Goal: Communication & Community: Answer question/provide support

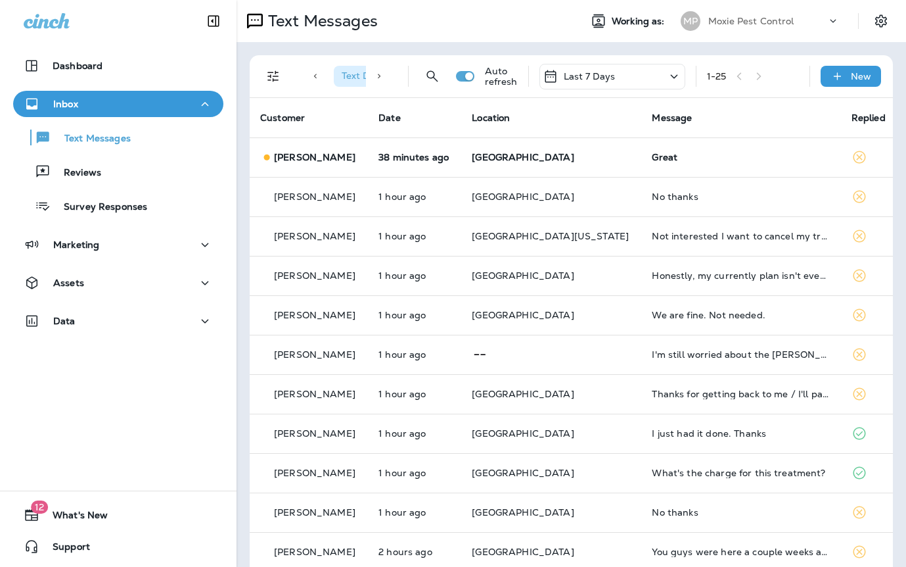
scroll to position [18, 0]
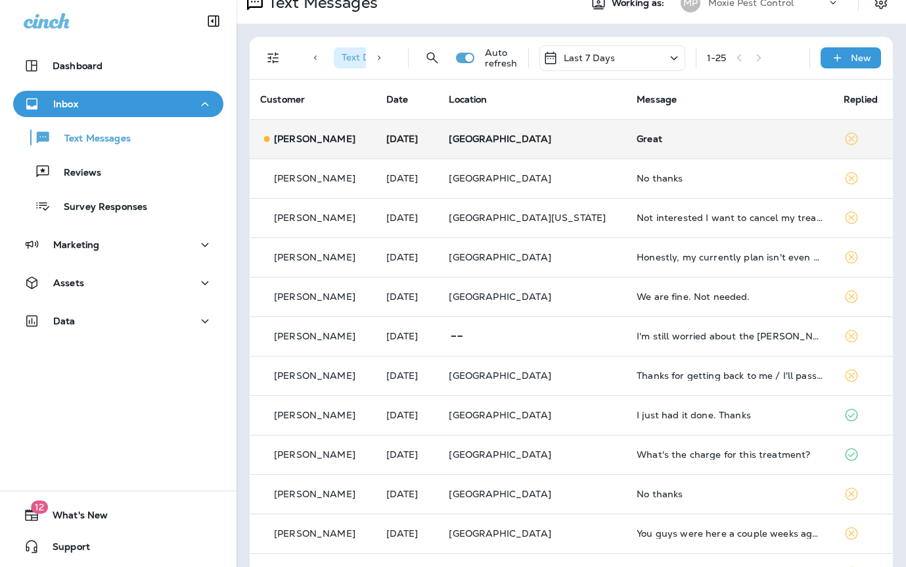
click at [590, 143] on p "West Palm Beach" at bounding box center [532, 138] width 167 height 11
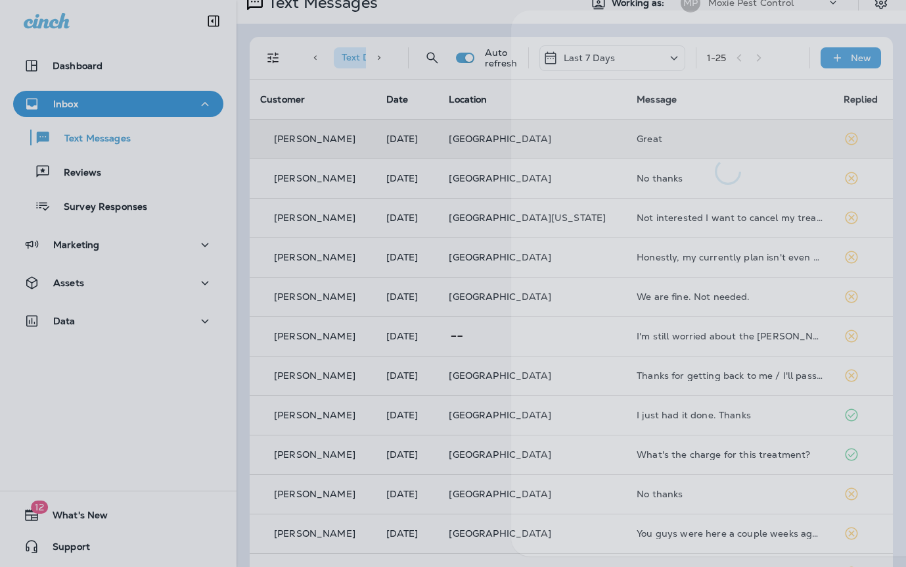
click at [373, 162] on div at bounding box center [509, 283] width 906 height 567
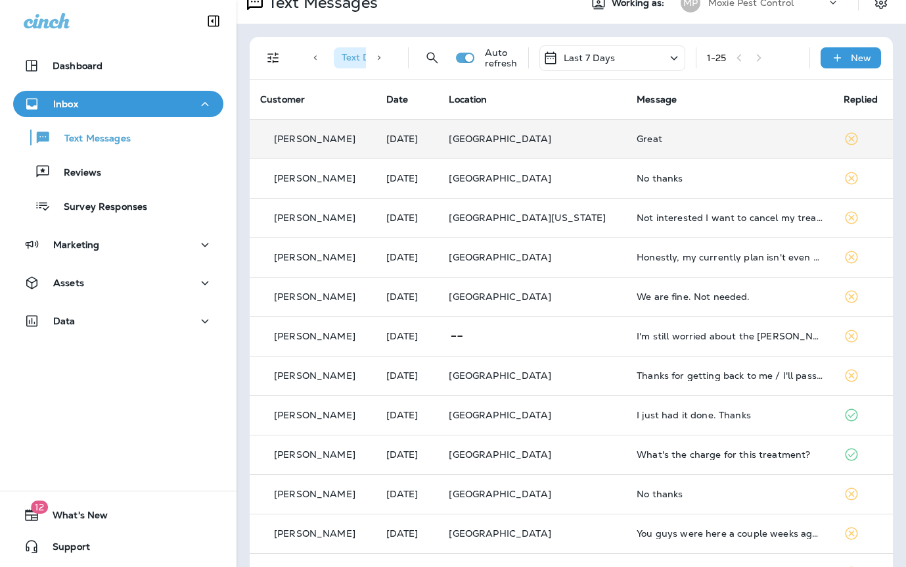
click at [513, 150] on td "West Palm Beach" at bounding box center [532, 138] width 188 height 39
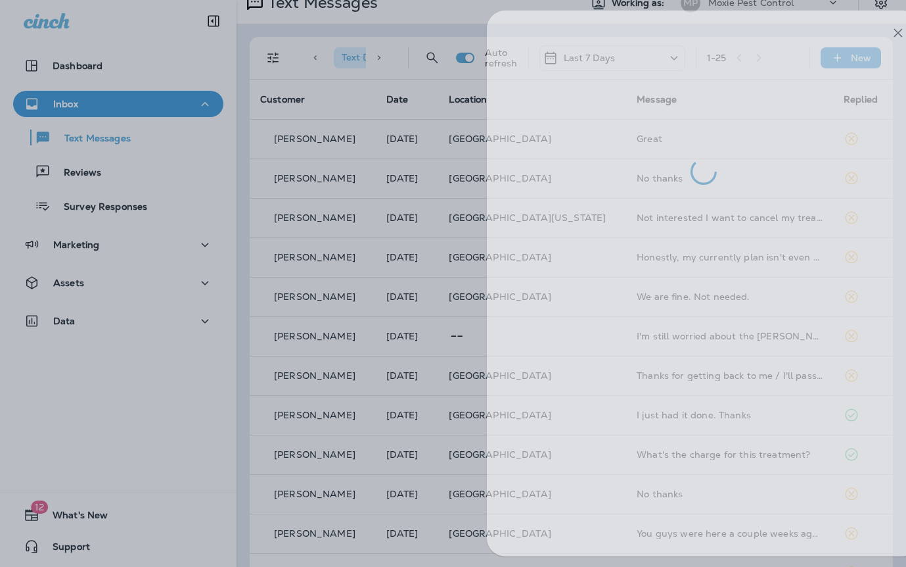
click at [398, 168] on div at bounding box center [485, 283] width 906 height 567
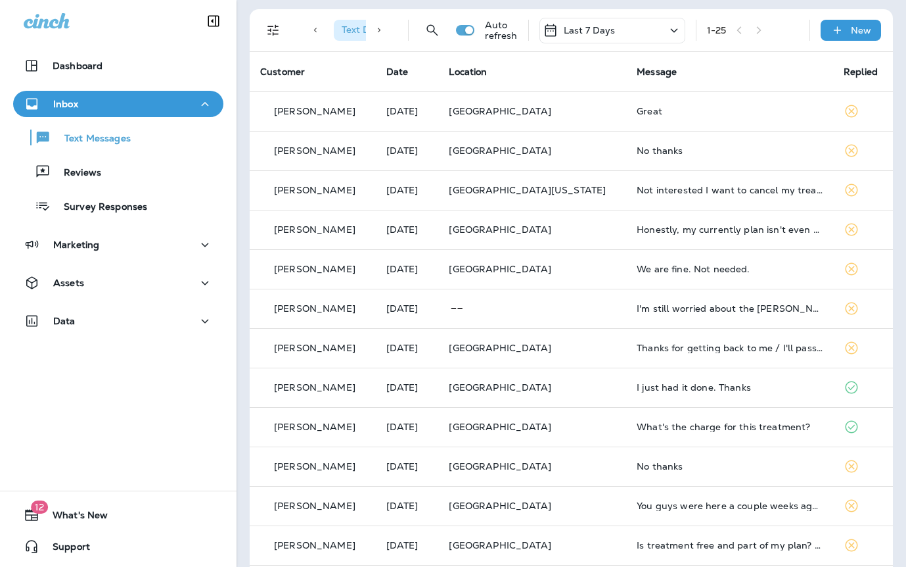
scroll to position [49, 0]
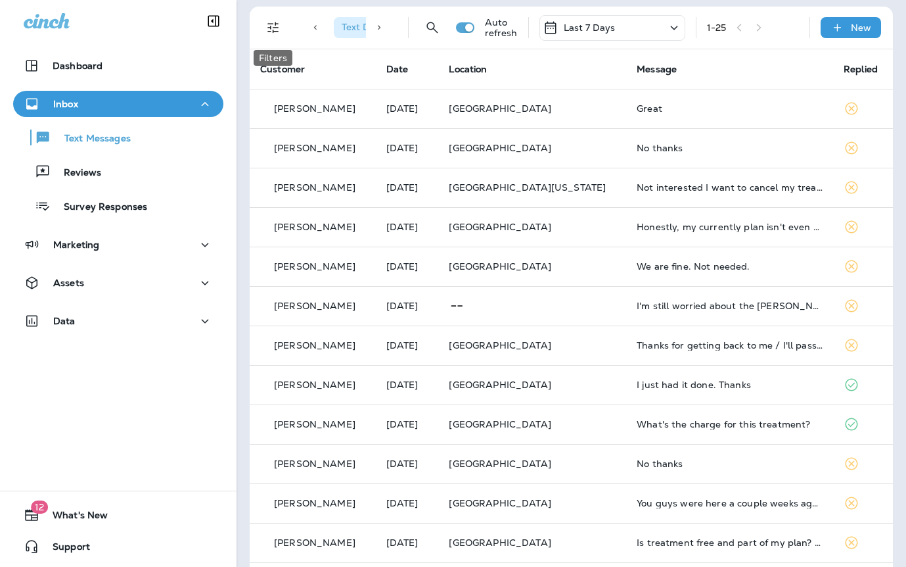
click at [277, 28] on icon "Filters" at bounding box center [272, 27] width 11 height 11
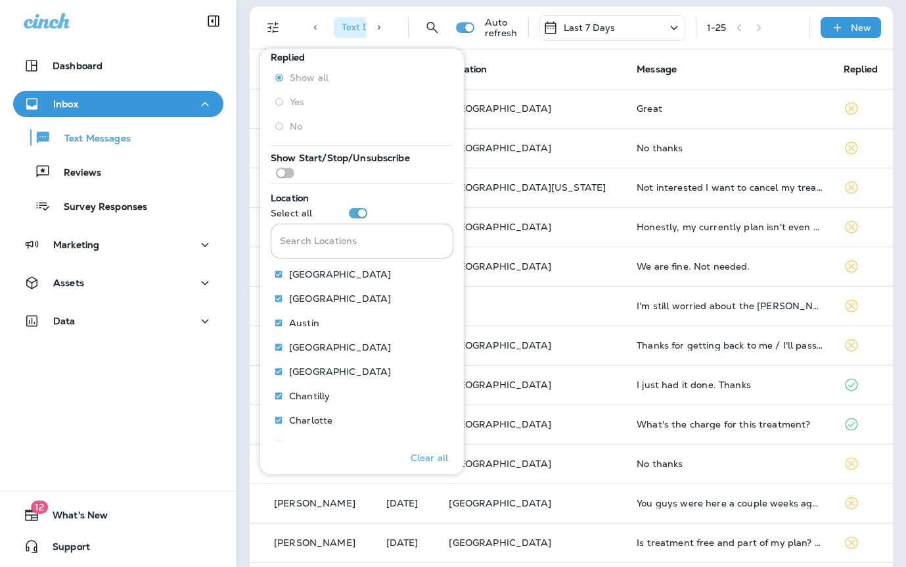
scroll to position [122, 0]
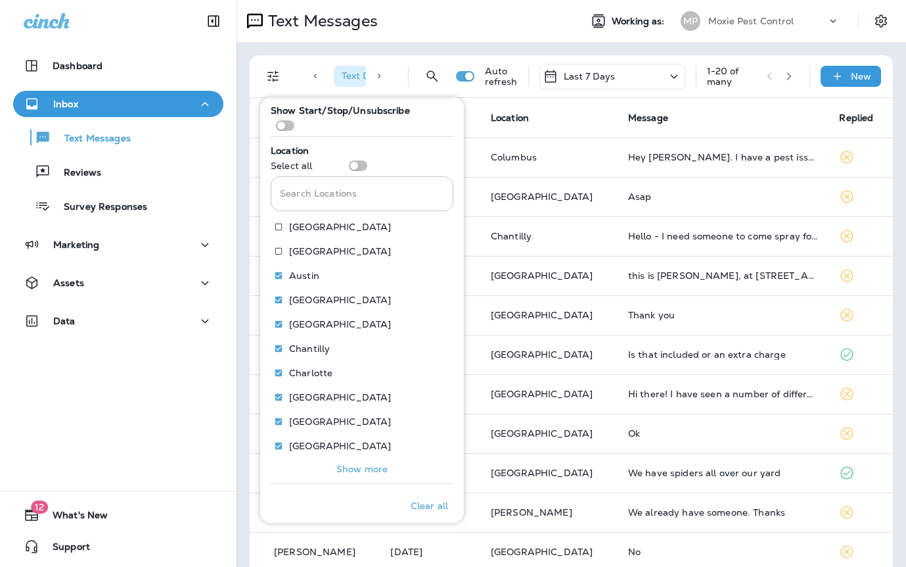
scroll to position [218, 0]
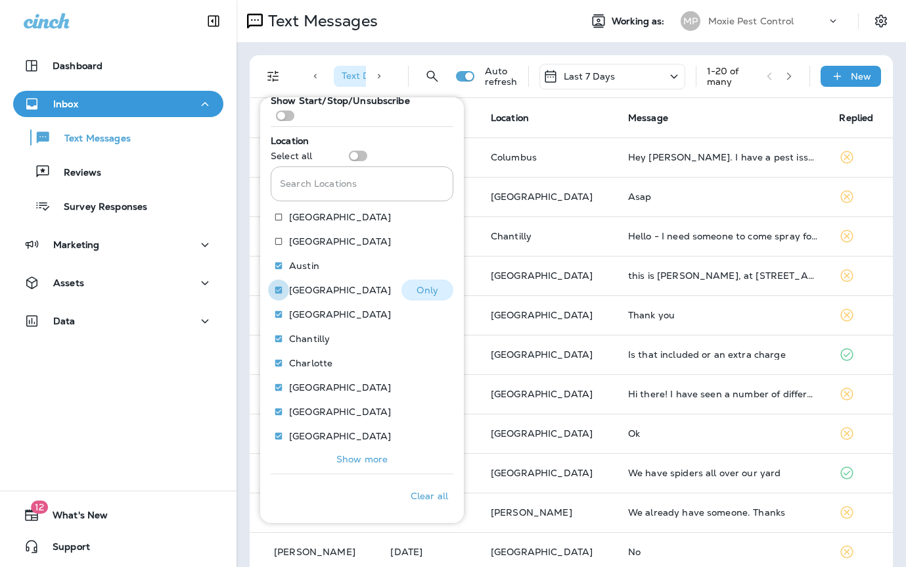
scroll to position [225, 0]
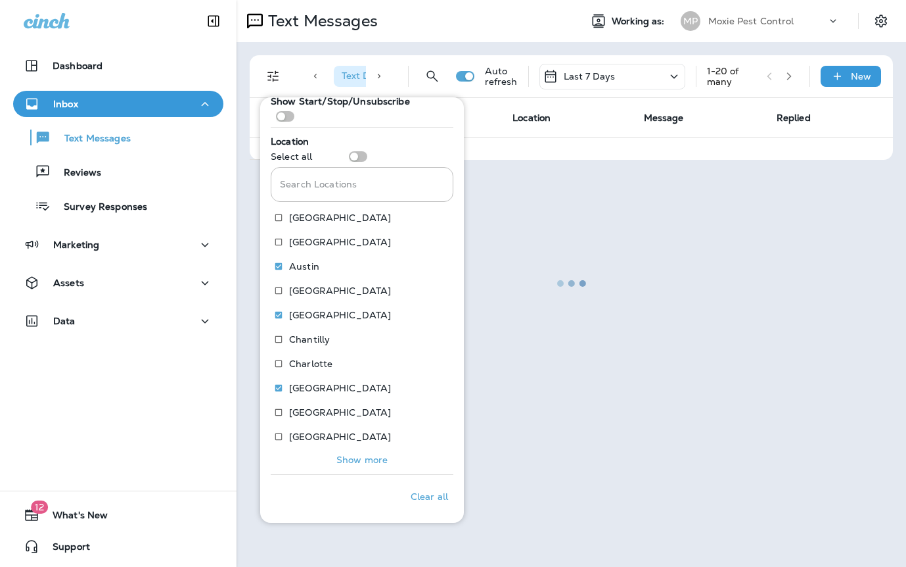
click at [353, 463] on p "Show more" at bounding box center [361, 459] width 51 height 11
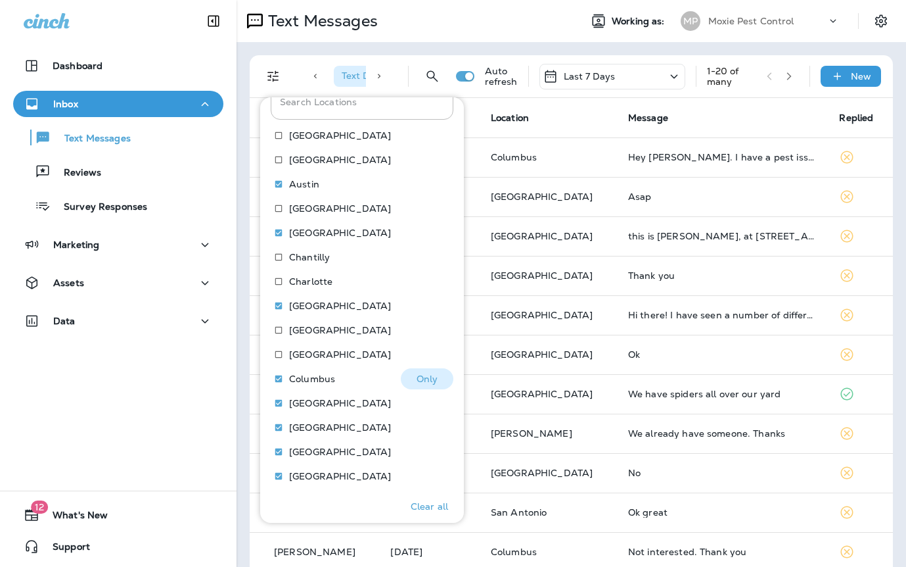
scroll to position [348, 0]
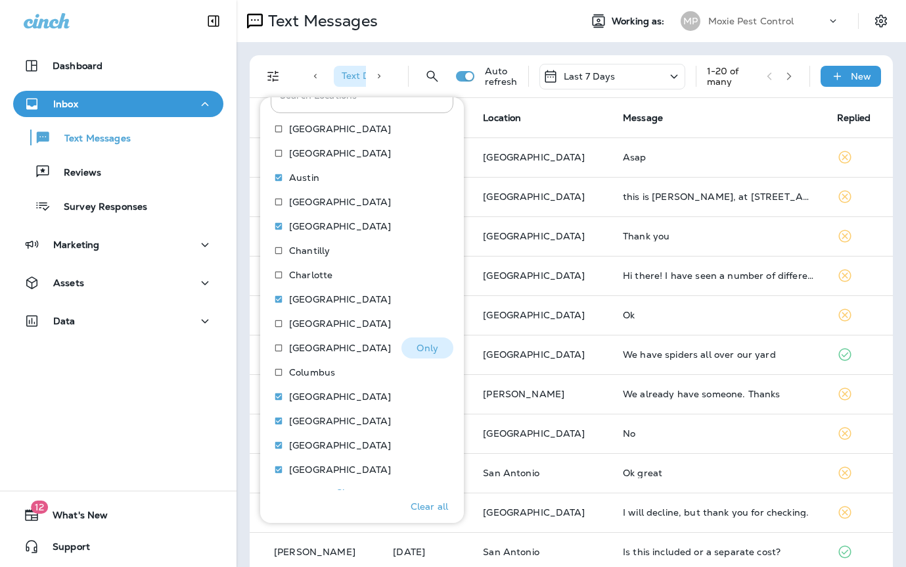
scroll to position [348, 0]
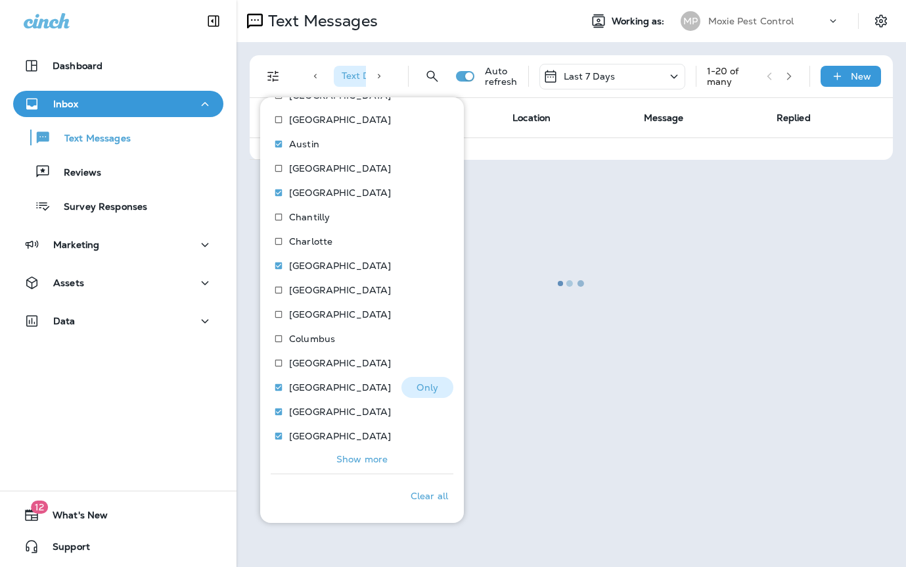
scroll to position [347, 0]
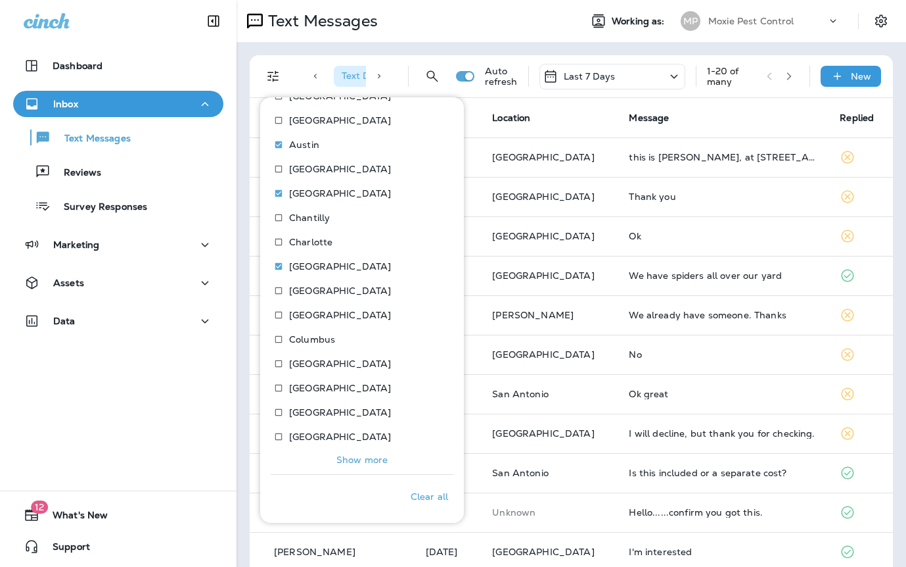
click at [375, 463] on p "Show more" at bounding box center [361, 459] width 51 height 11
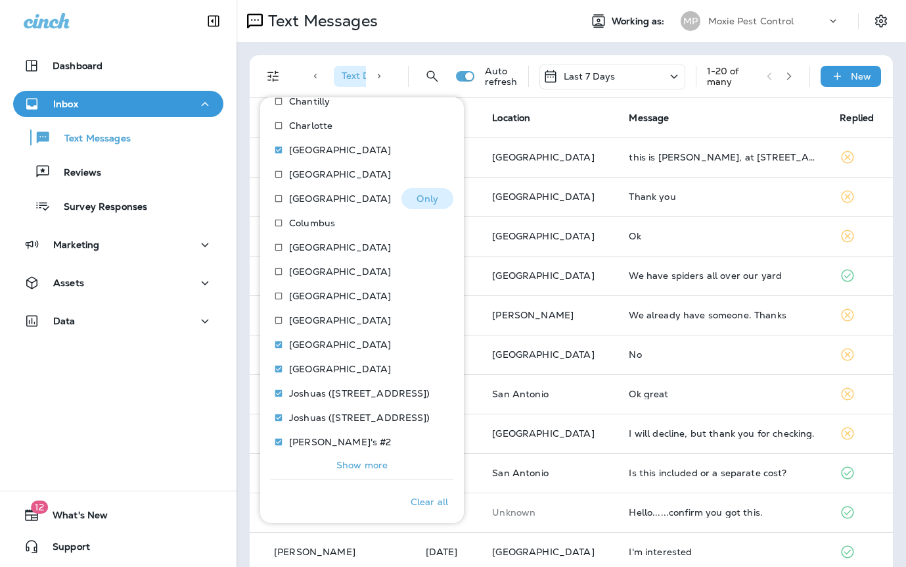
scroll to position [469, 0]
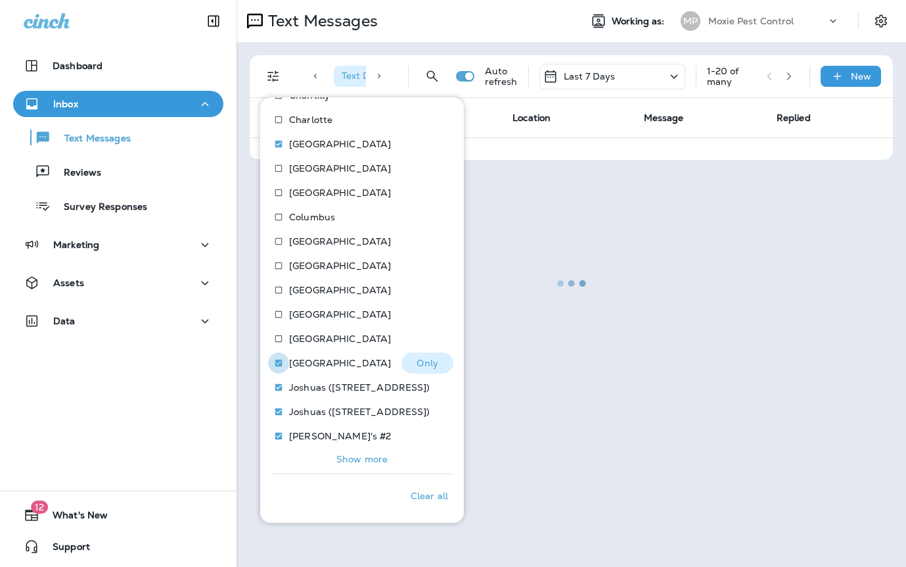
scroll to position [466, 0]
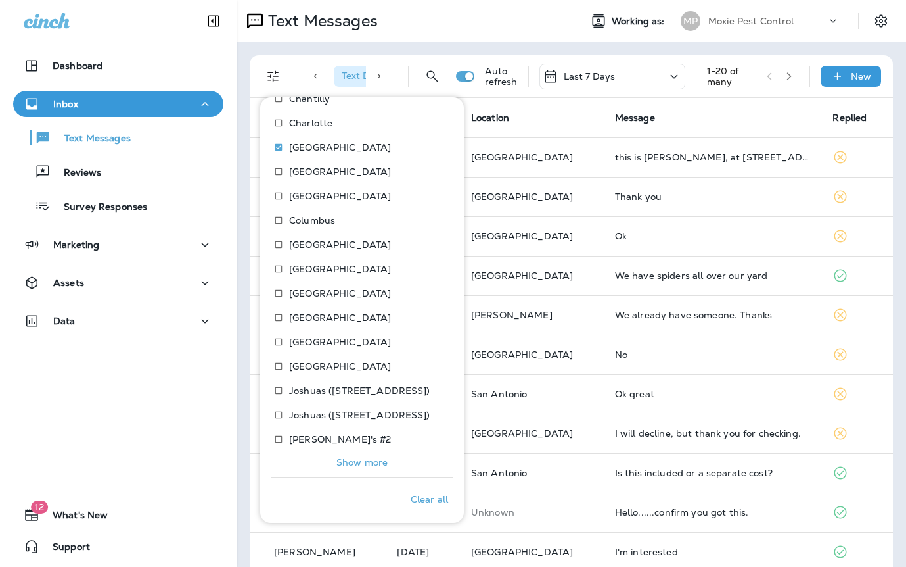
click at [379, 460] on p "Show more" at bounding box center [361, 462] width 51 height 11
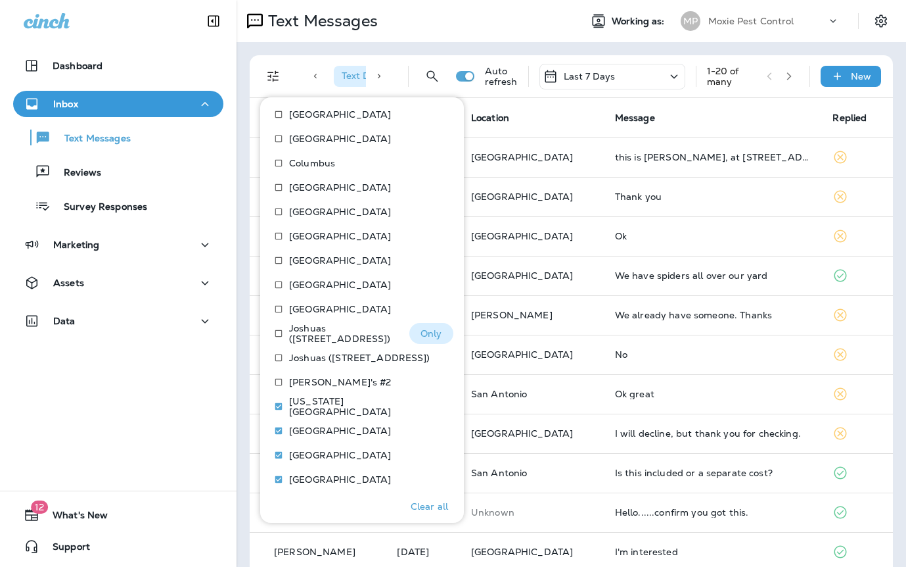
scroll to position [591, 0]
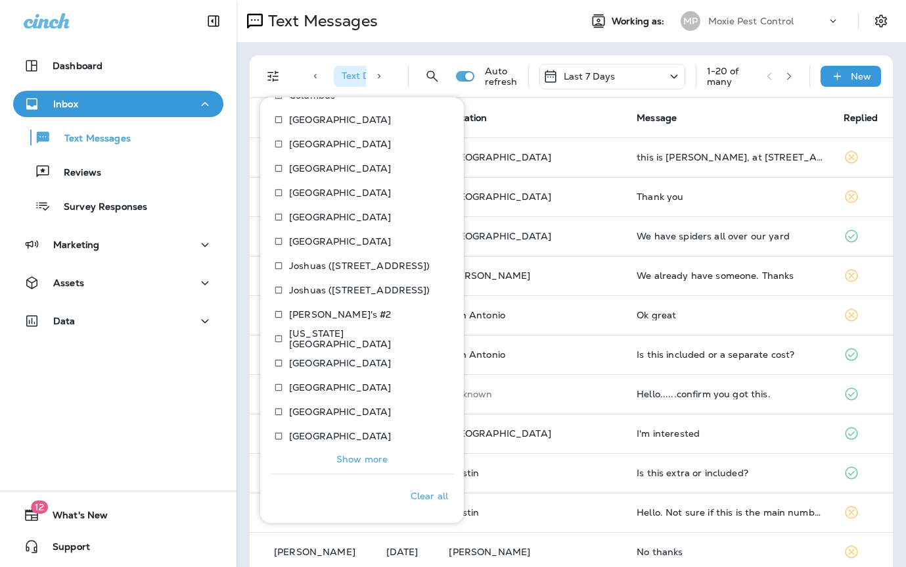
click at [351, 461] on p "Show more" at bounding box center [361, 458] width 51 height 11
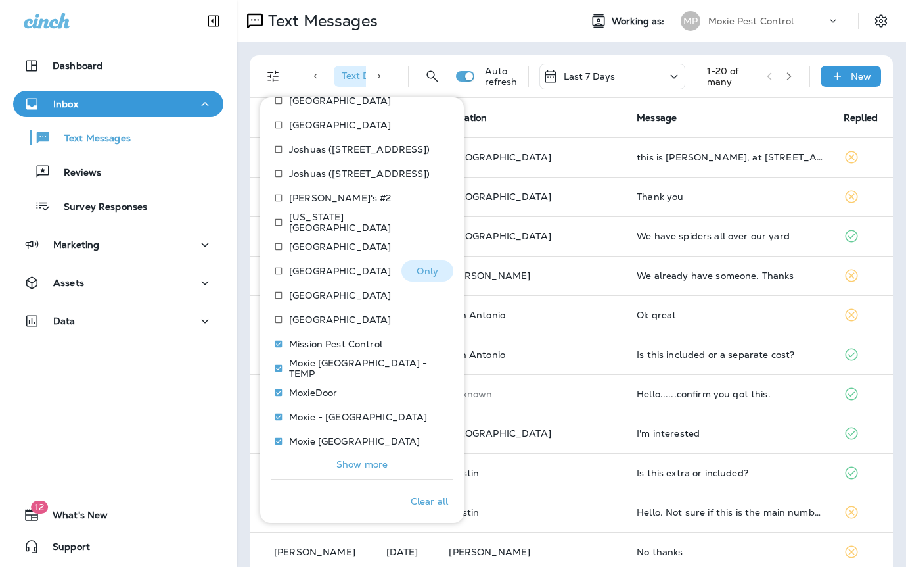
scroll to position [712, 0]
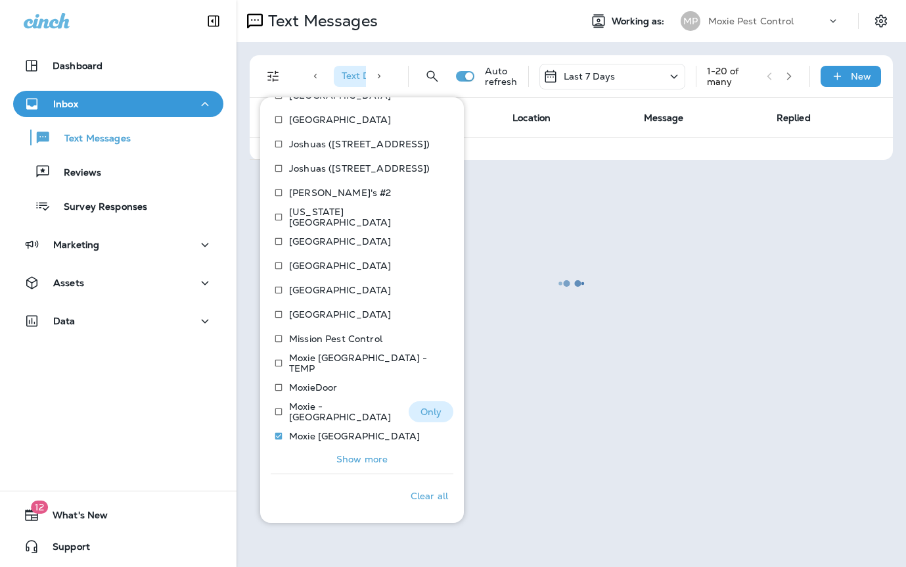
scroll to position [710, 0]
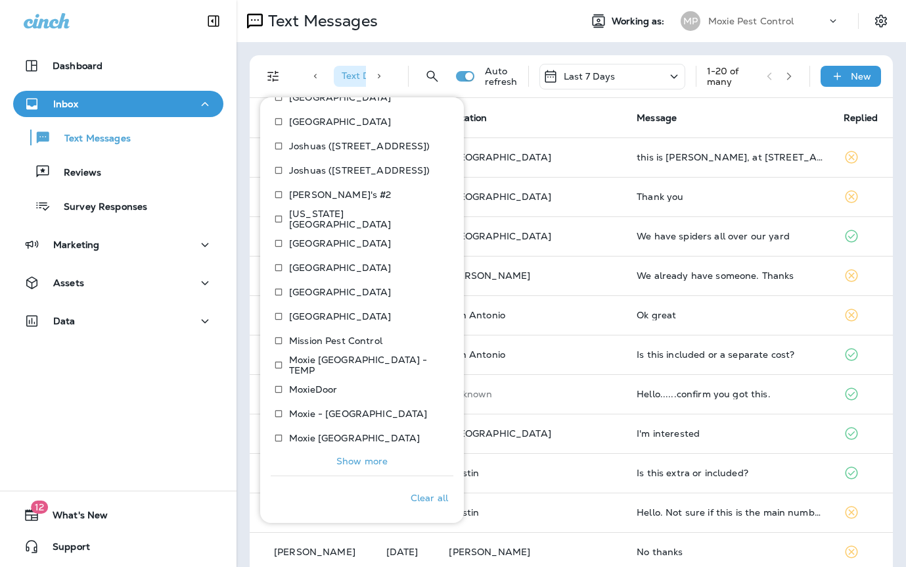
click at [363, 461] on p "Show more" at bounding box center [361, 460] width 51 height 11
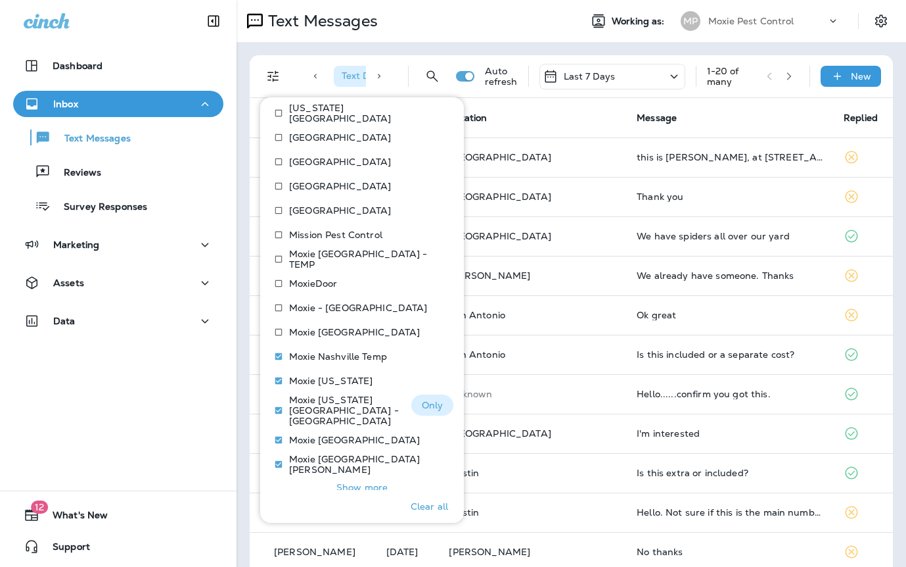
scroll to position [834, 0]
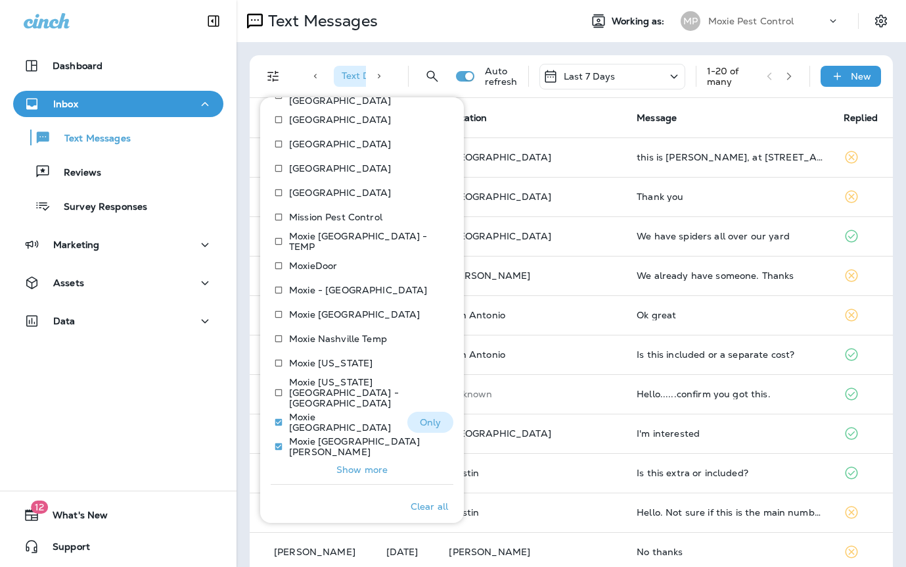
scroll to position [832, 0]
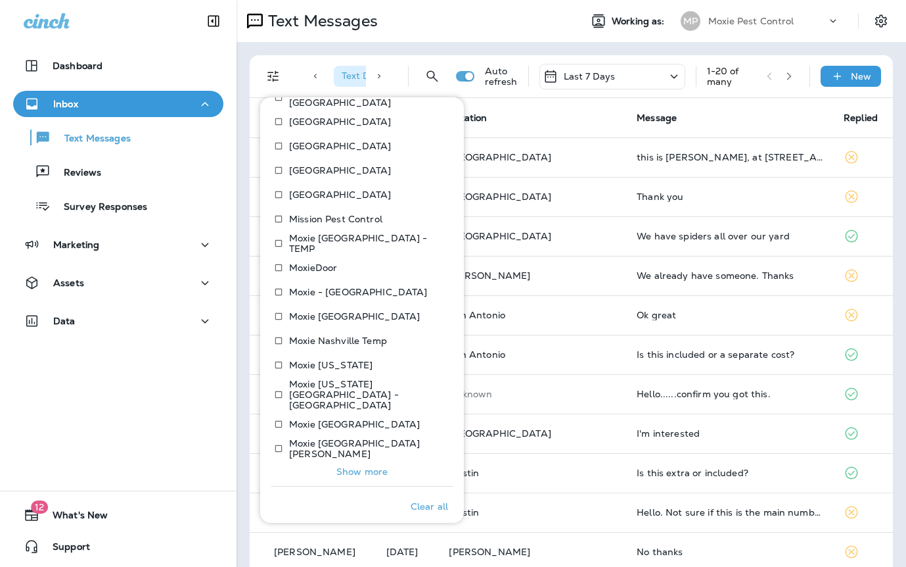
click at [351, 466] on p "Show more" at bounding box center [361, 471] width 51 height 11
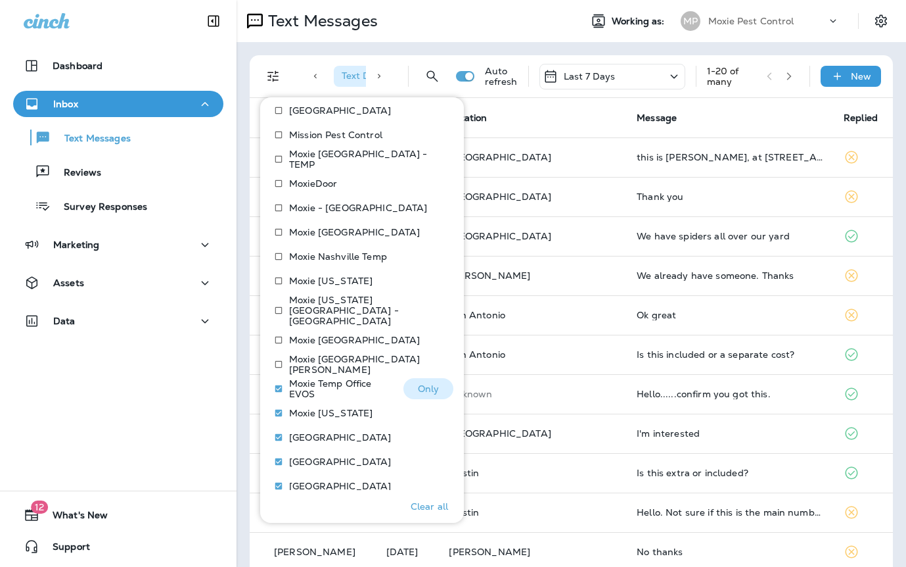
scroll to position [956, 0]
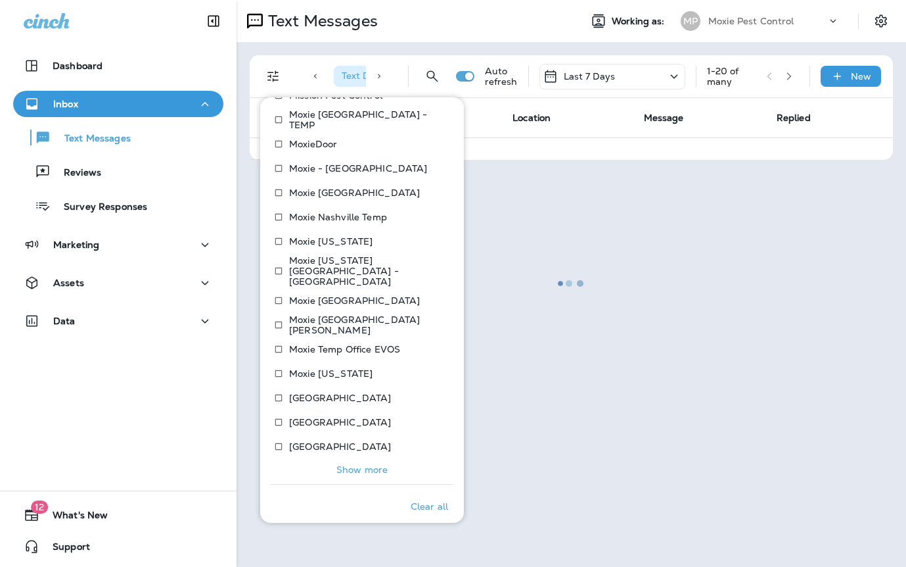
click at [355, 464] on p "Show more" at bounding box center [361, 469] width 51 height 11
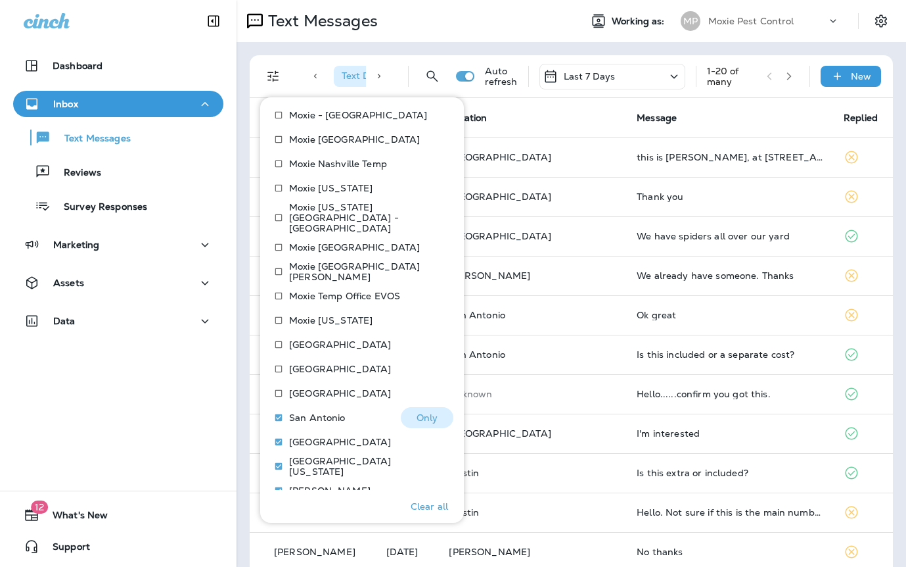
scroll to position [1034, 0]
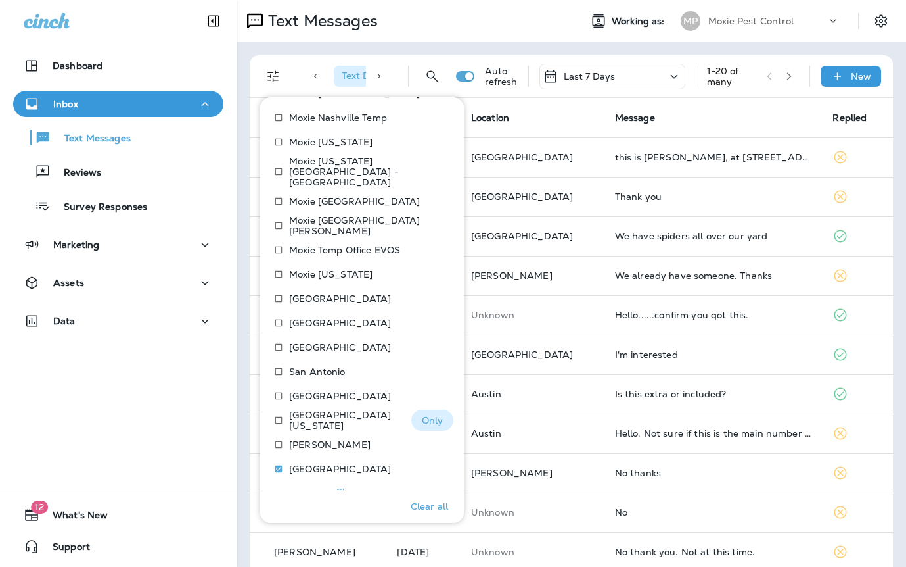
scroll to position [1055, 0]
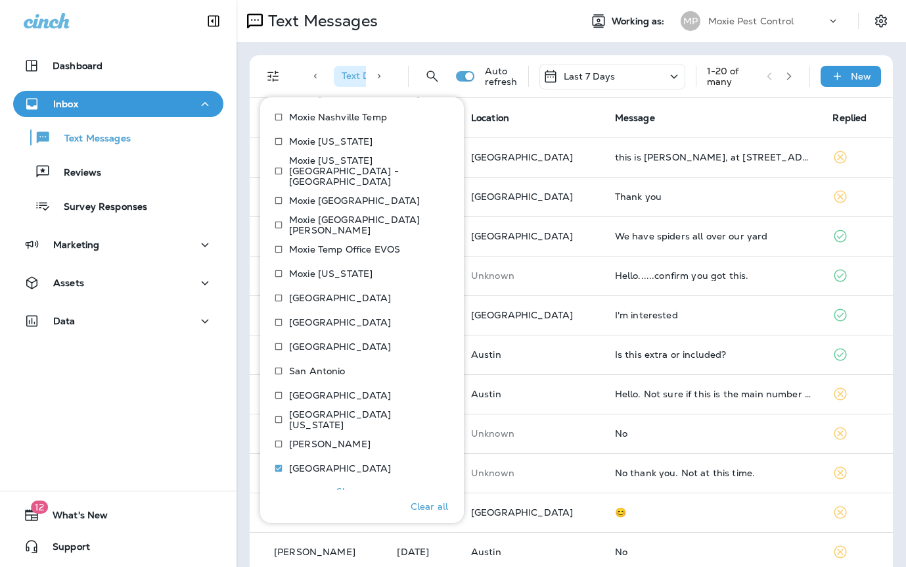
click at [342, 486] on p "Show more" at bounding box center [361, 491] width 51 height 11
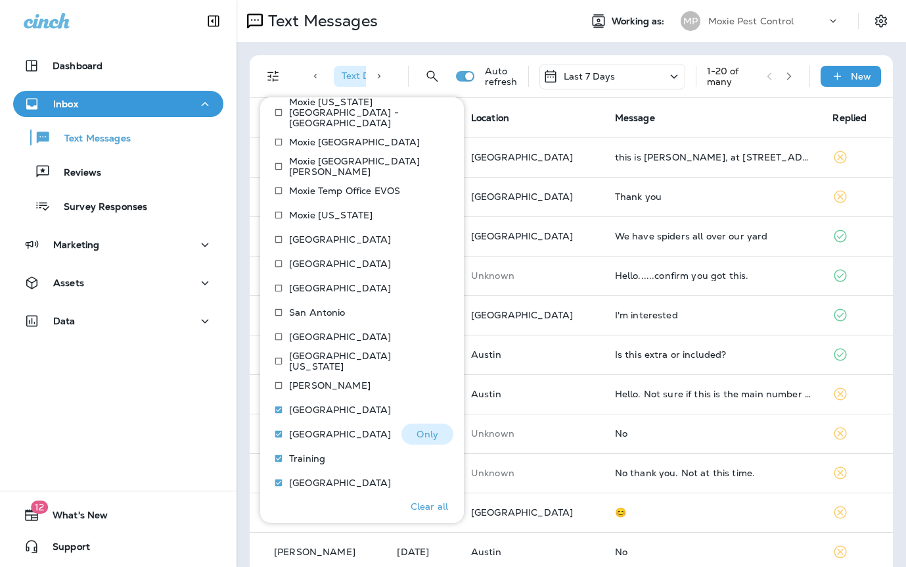
scroll to position [1124, 0]
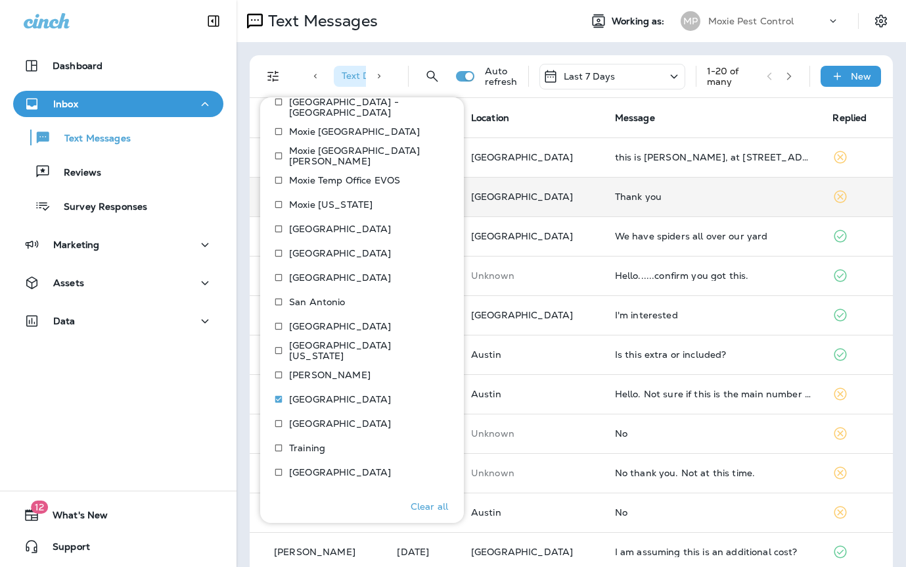
click at [605, 185] on td "Thank you" at bounding box center [714, 196] width 218 height 39
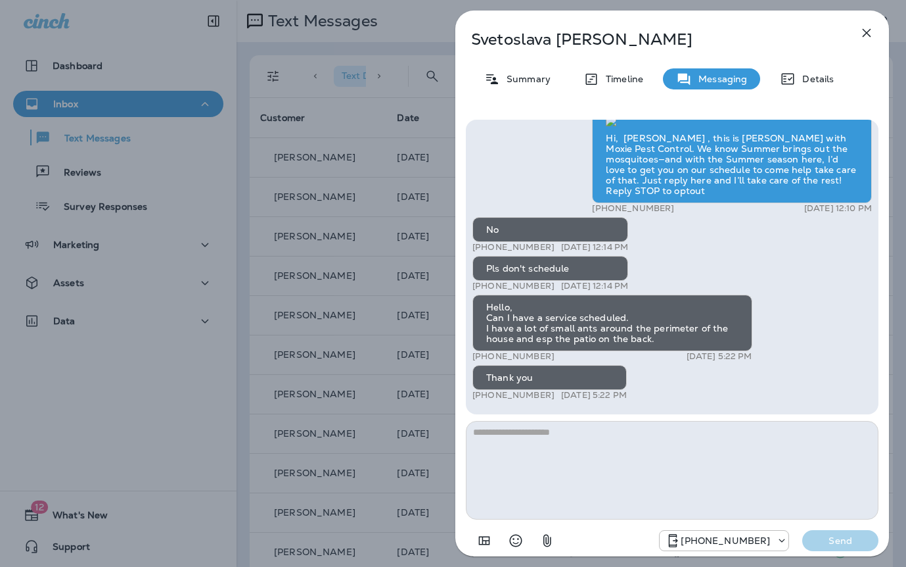
click at [409, 208] on div "Svetoslava Gregory Summary Timeline Messaging Details Exciting News! Joshua’s P…" at bounding box center [453, 283] width 906 height 567
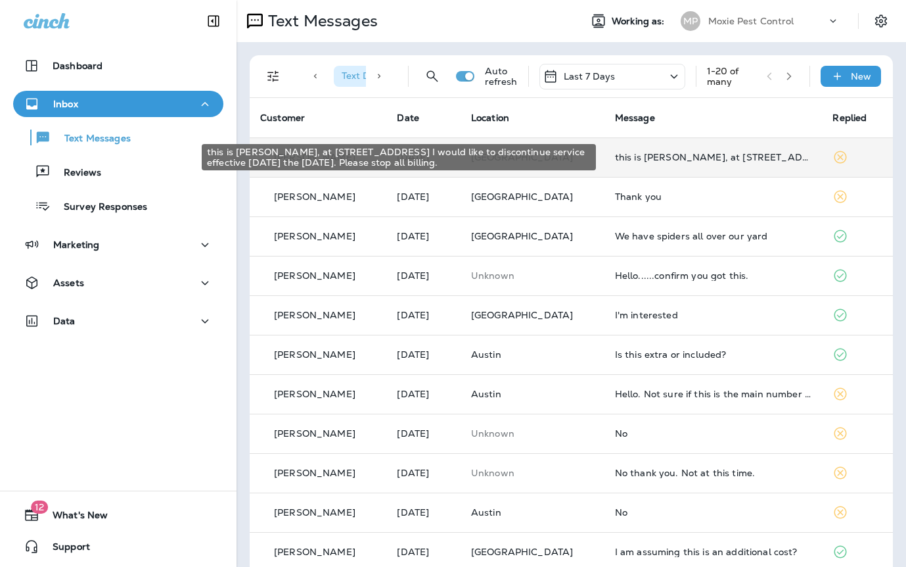
click at [639, 161] on div "this is [PERSON_NAME], at [STREET_ADDRESS] I would like to discontinue service …" at bounding box center [713, 157] width 197 height 11
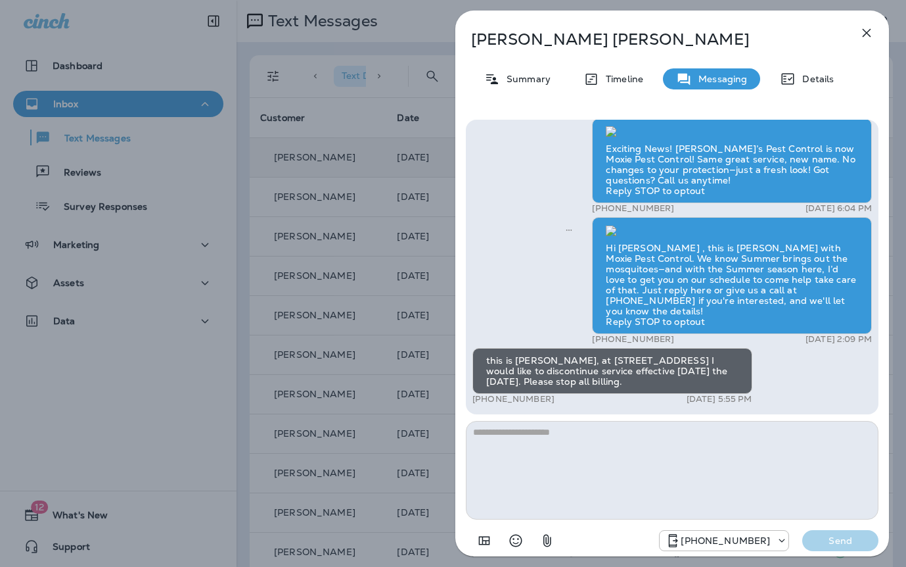
click at [386, 218] on div "Laura Moellering Summary Timeline Messaging Details Exciting News! Joshua’s Pes…" at bounding box center [453, 283] width 906 height 567
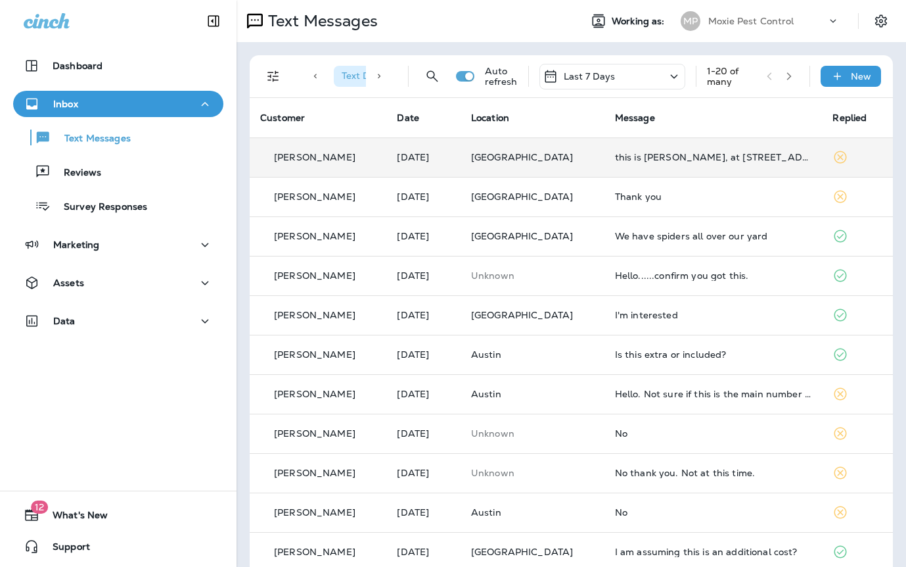
click at [630, 167] on td "this is [PERSON_NAME], at [STREET_ADDRESS] I would like to discontinue service …" at bounding box center [714, 156] width 218 height 39
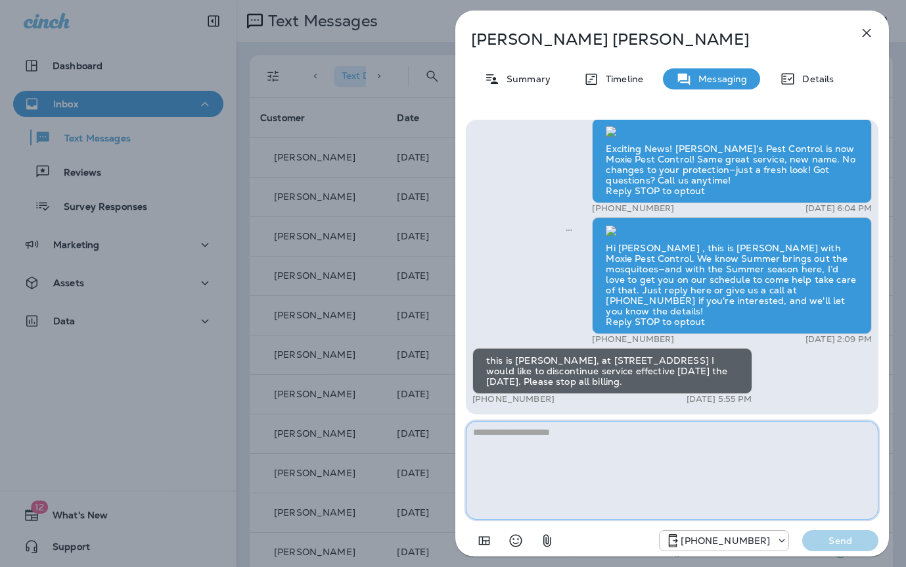
paste textarea "**********"
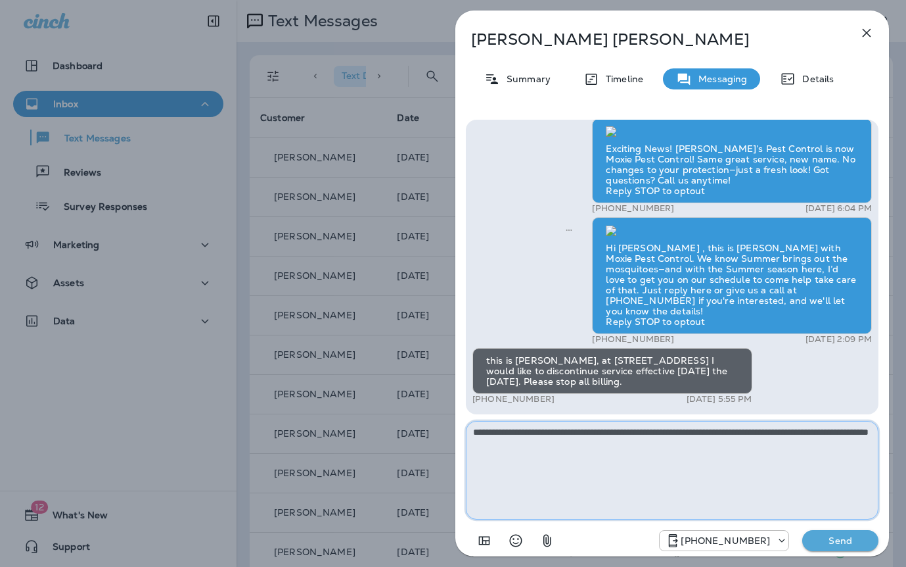
type textarea "**********"
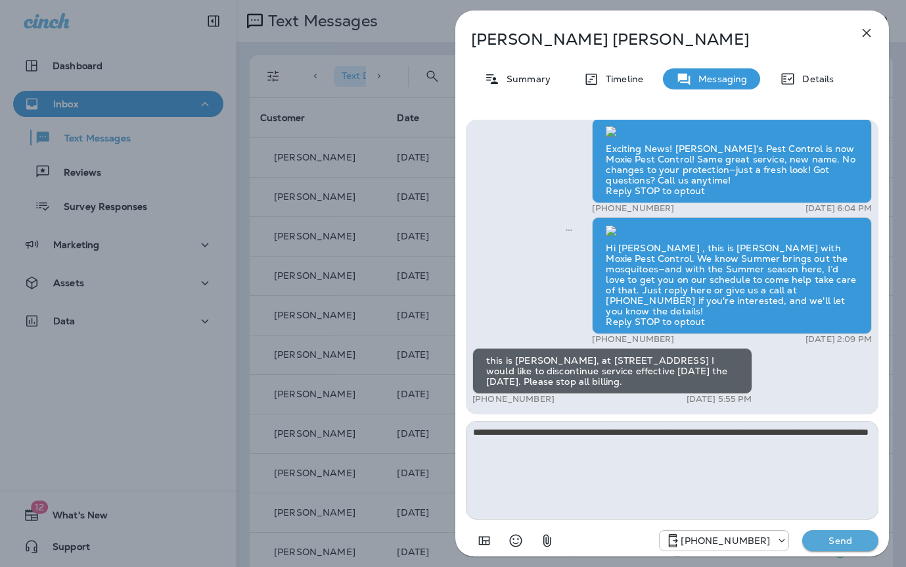
click at [834, 534] on p "Send" at bounding box center [840, 540] width 55 height 12
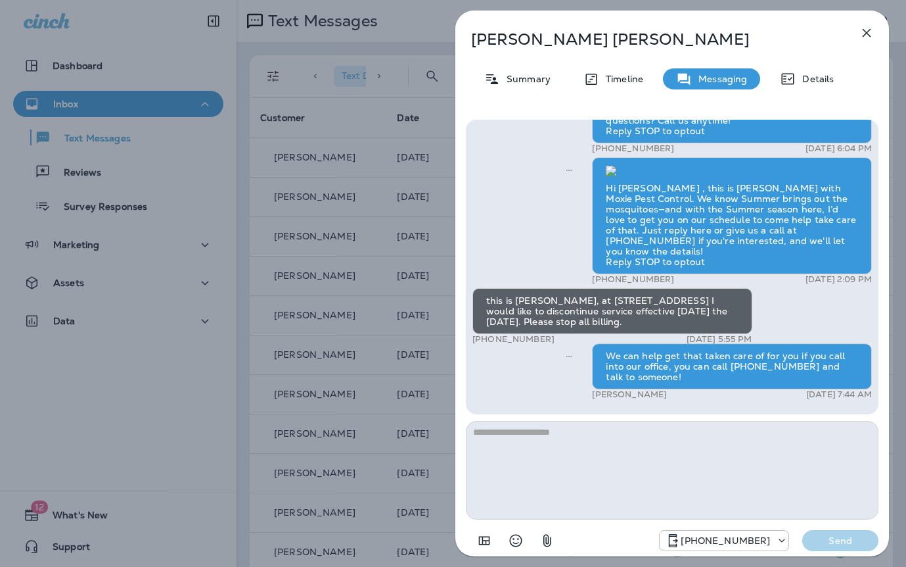
click at [382, 318] on div "Laura Moellering Summary Timeline Messaging Details Exciting News! Joshua’s Pes…" at bounding box center [453, 283] width 906 height 567
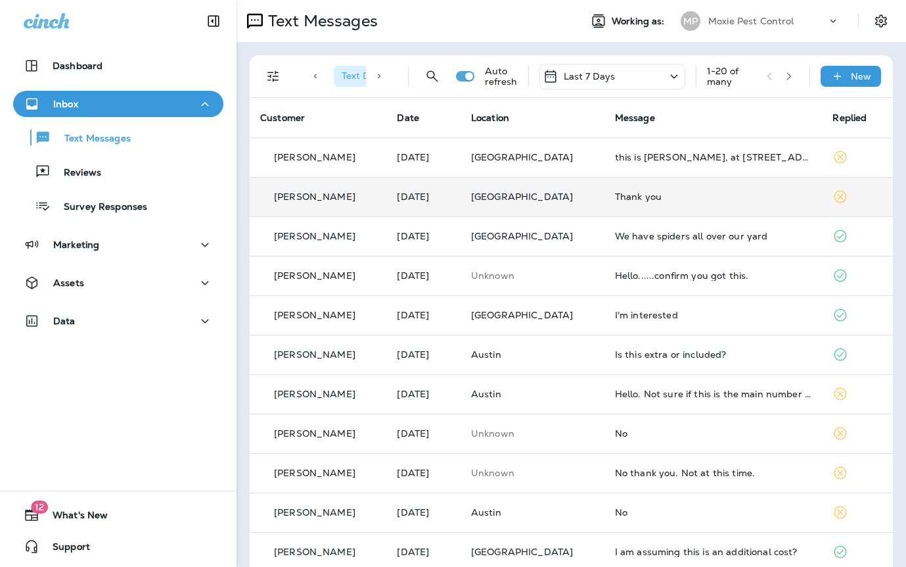
click at [653, 208] on td "Thank you" at bounding box center [714, 196] width 218 height 39
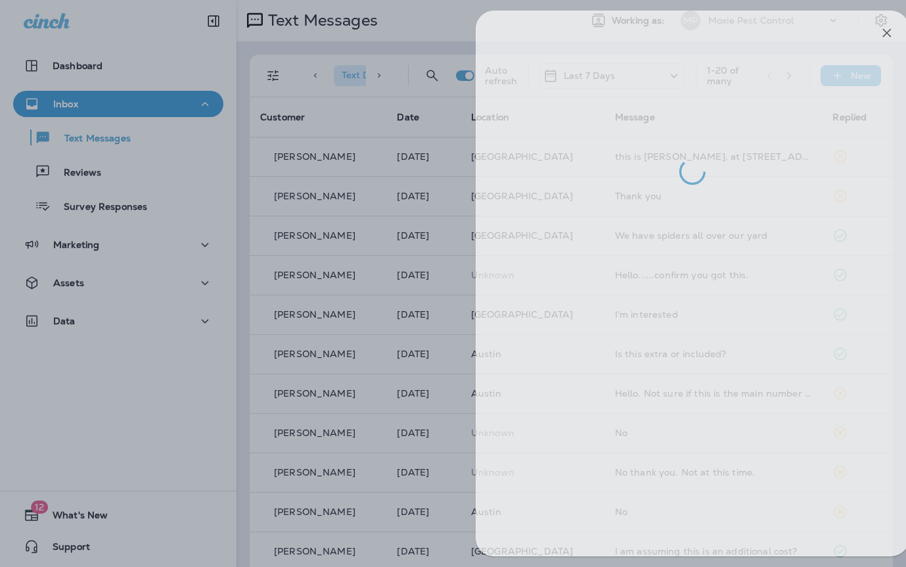
click at [361, 304] on div at bounding box center [473, 283] width 906 height 567
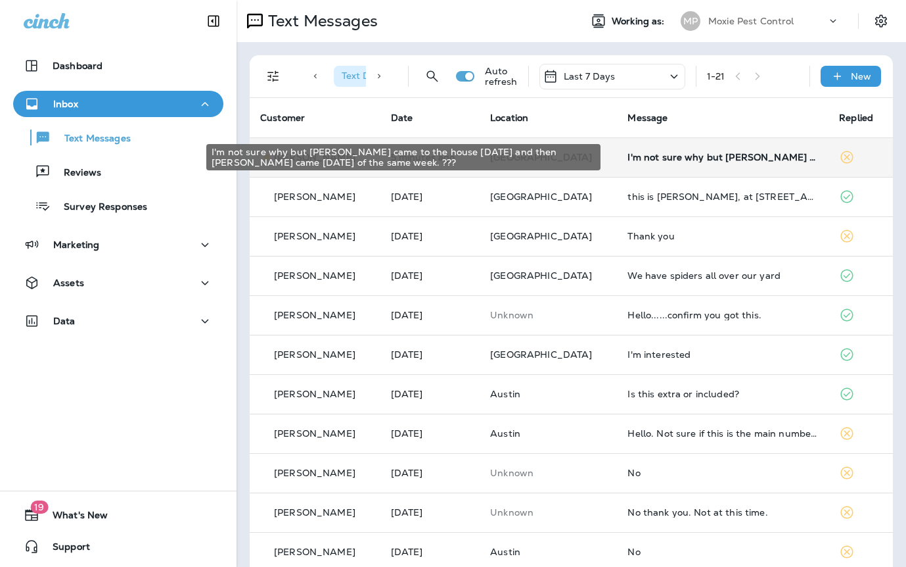
click at [632, 152] on div "I'm not sure why but [PERSON_NAME] came to the house [DATE] and then [PERSON_NA…" at bounding box center [723, 157] width 191 height 11
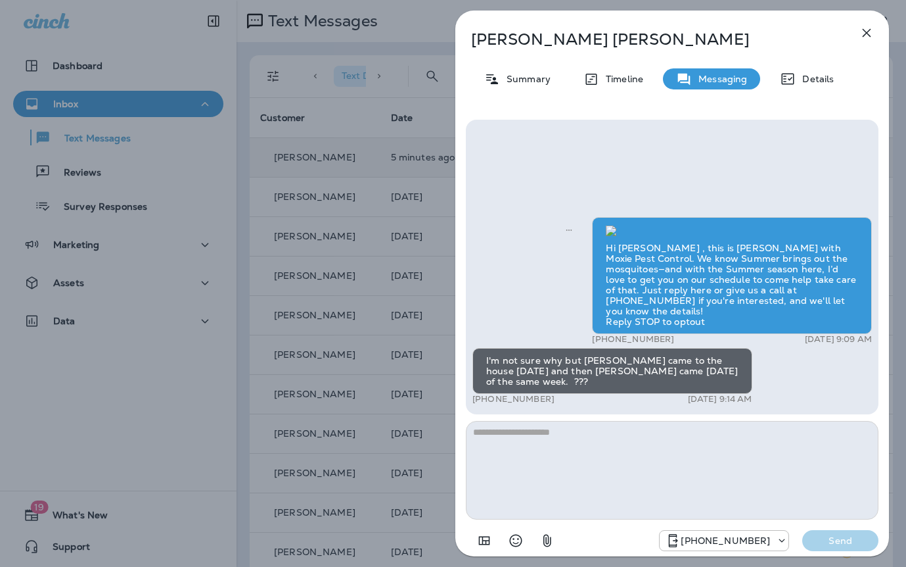
click at [413, 192] on div "Cathi Emanouil Summary Timeline Messaging Details Hi Cathi , this is Steven wit…" at bounding box center [453, 283] width 906 height 567
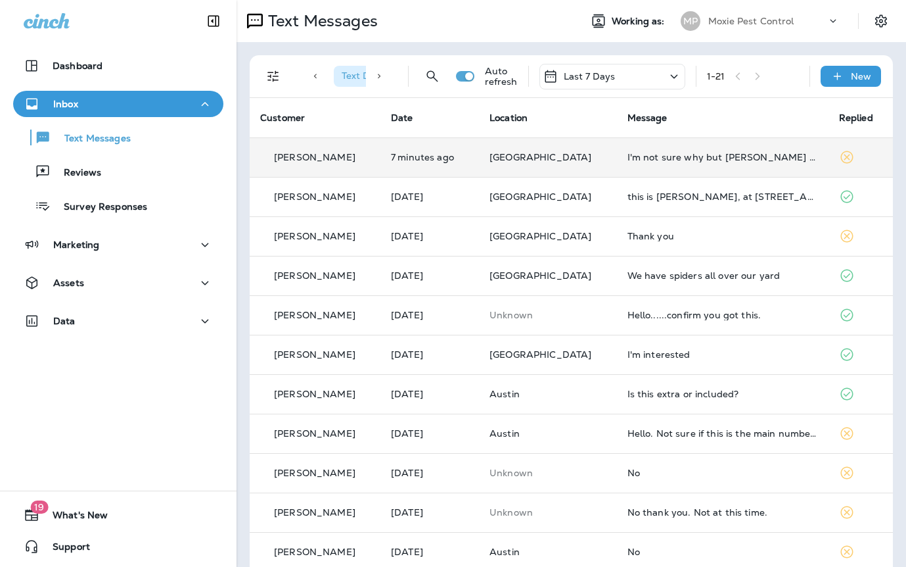
click at [636, 146] on td "I'm not sure why but [PERSON_NAME] came to the house [DATE] and then [PERSON_NA…" at bounding box center [723, 156] width 212 height 39
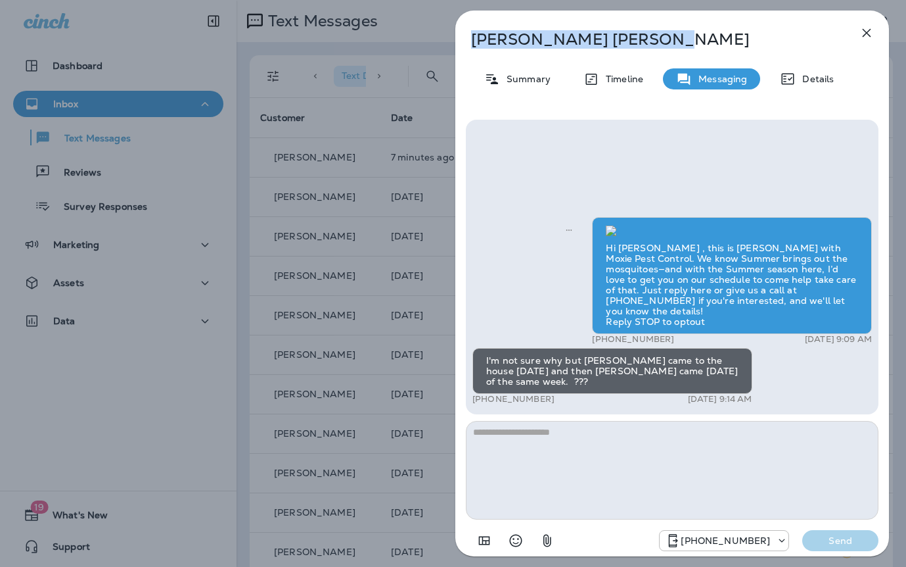
drag, startPoint x: 604, startPoint y: 37, endPoint x: 481, endPoint y: 43, distance: 123.0
click at [426, 37] on div "Cathi Emanouil Summary Timeline Messaging Details Hi Cathi , this is Steven wit…" at bounding box center [453, 283] width 906 height 567
copy p "Cathi Emanouil"
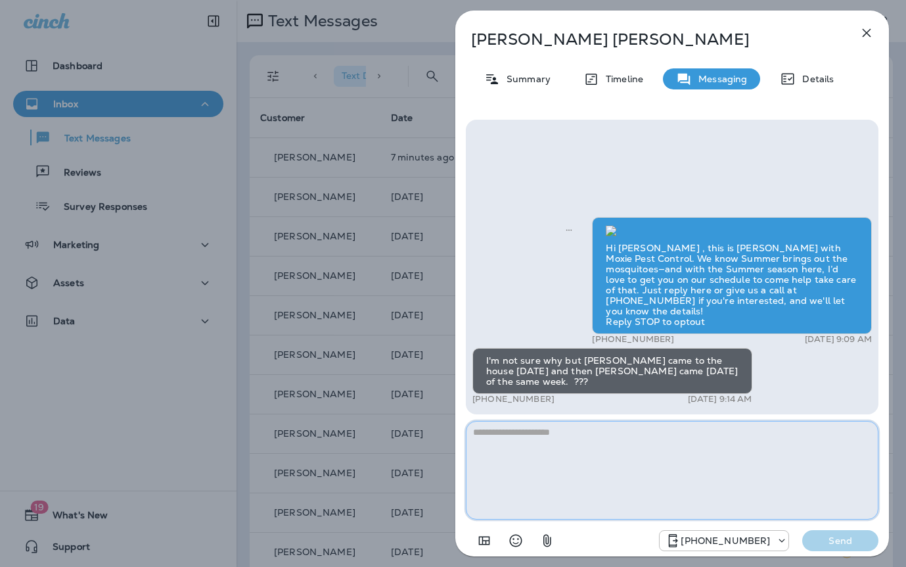
click at [552, 432] on textarea at bounding box center [672, 470] width 413 height 99
type textarea "*"
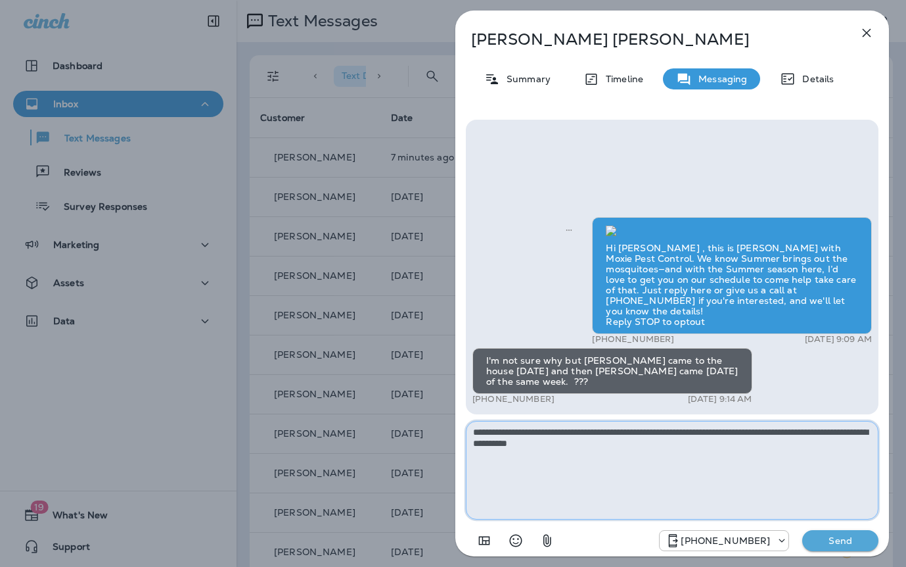
paste textarea "**********"
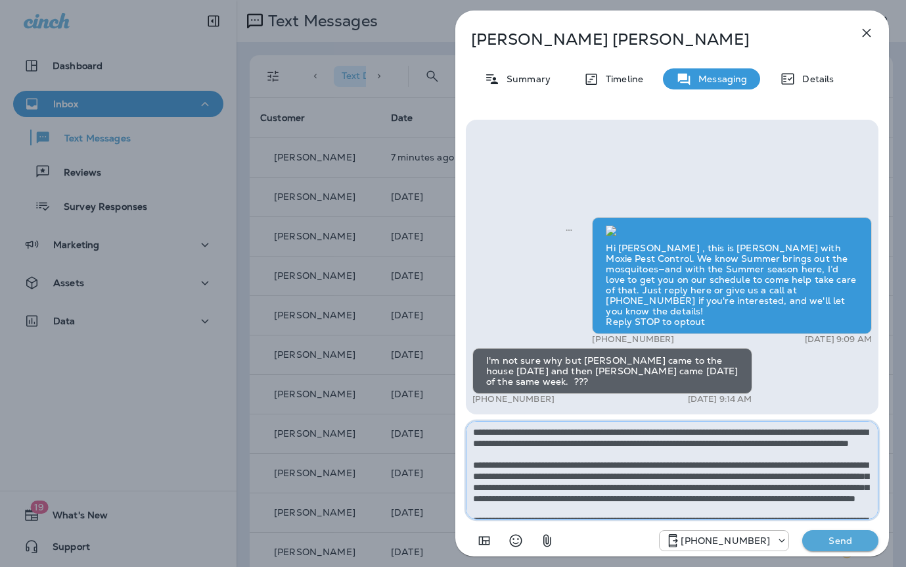
scroll to position [95, 0]
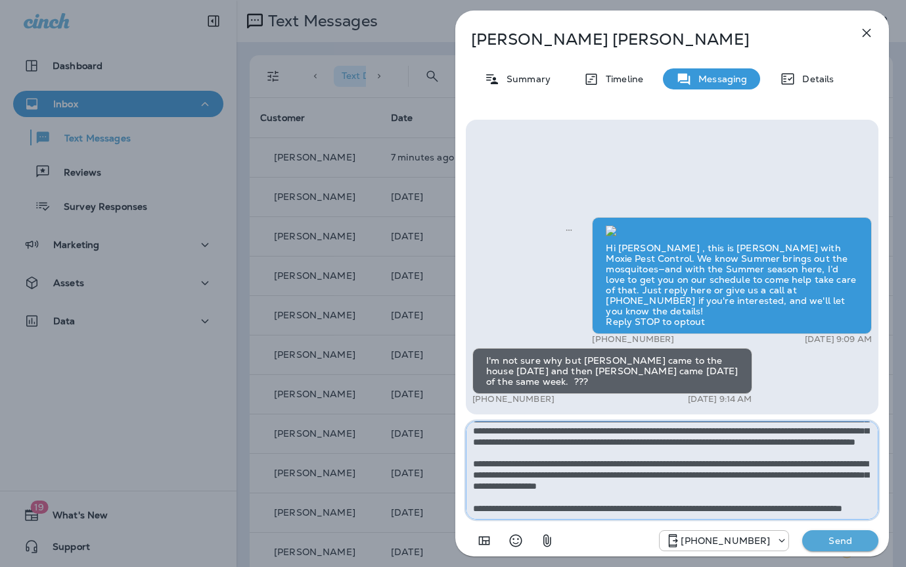
type textarea "**********"
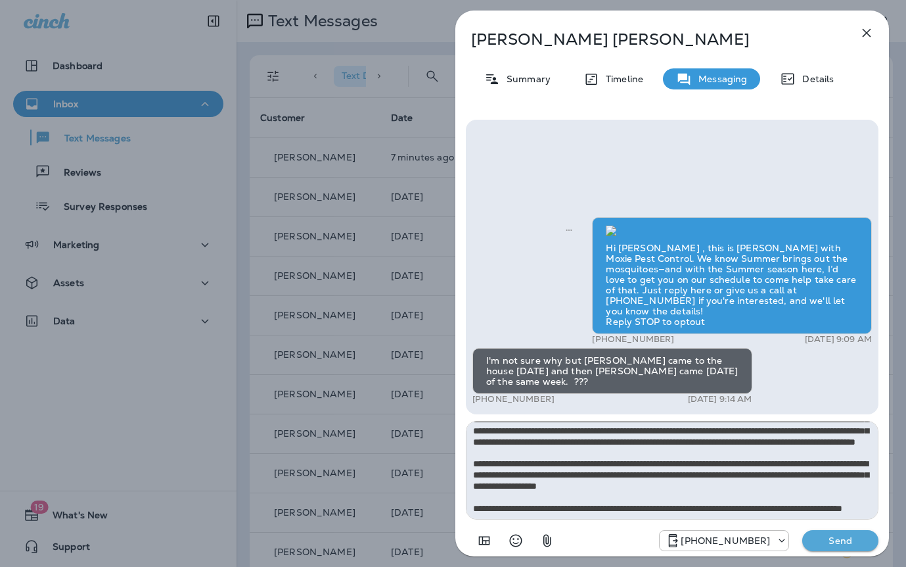
click at [852, 539] on p "Send" at bounding box center [840, 540] width 55 height 12
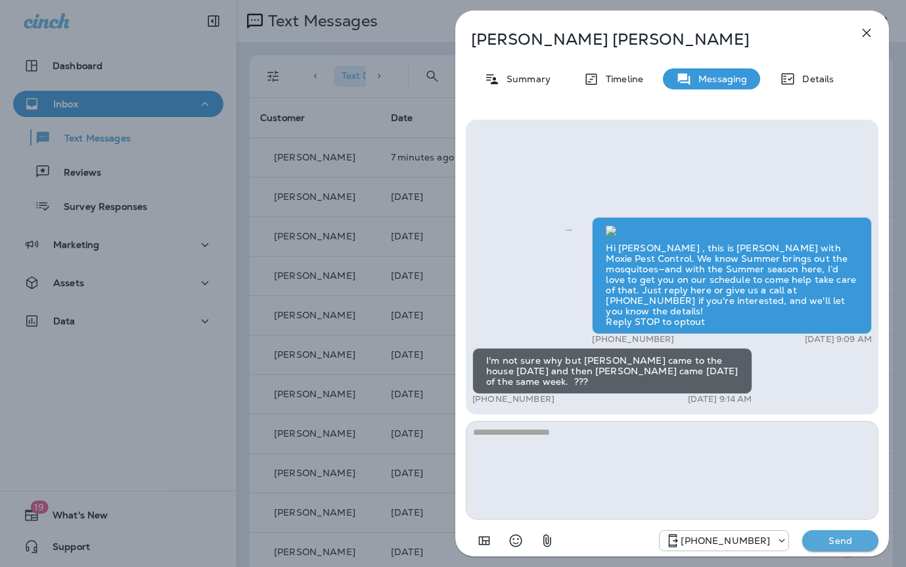
scroll to position [0, 0]
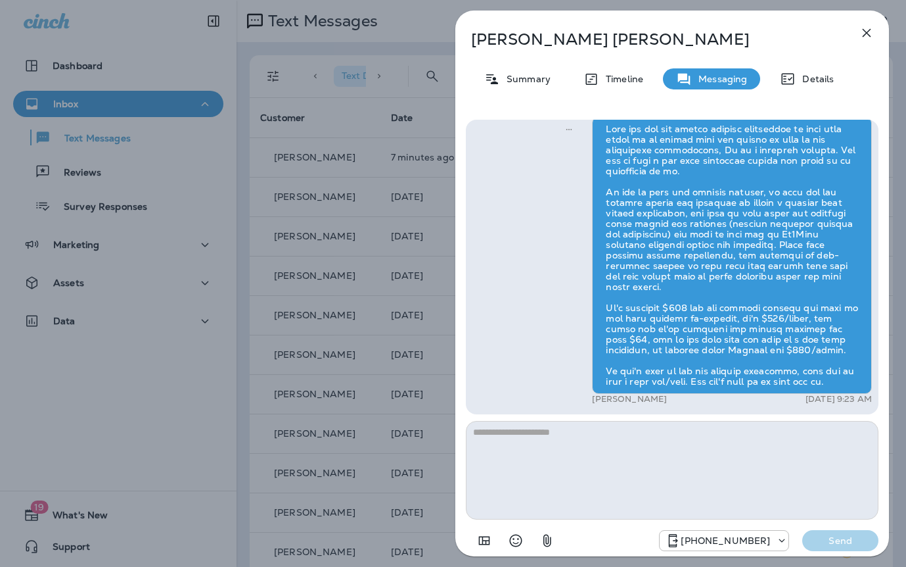
click at [384, 285] on div "Cathi Emanouil Summary Timeline Messaging Details Hi Cathi , this is Steven wit…" at bounding box center [453, 283] width 906 height 567
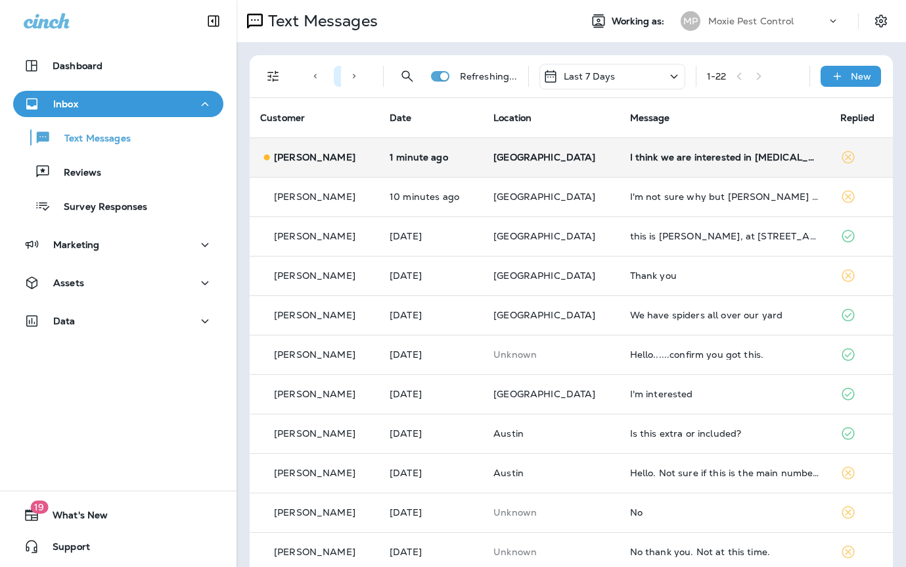
click at [624, 163] on td "I think we are interested in mosquito control for the back yard." at bounding box center [725, 156] width 210 height 39
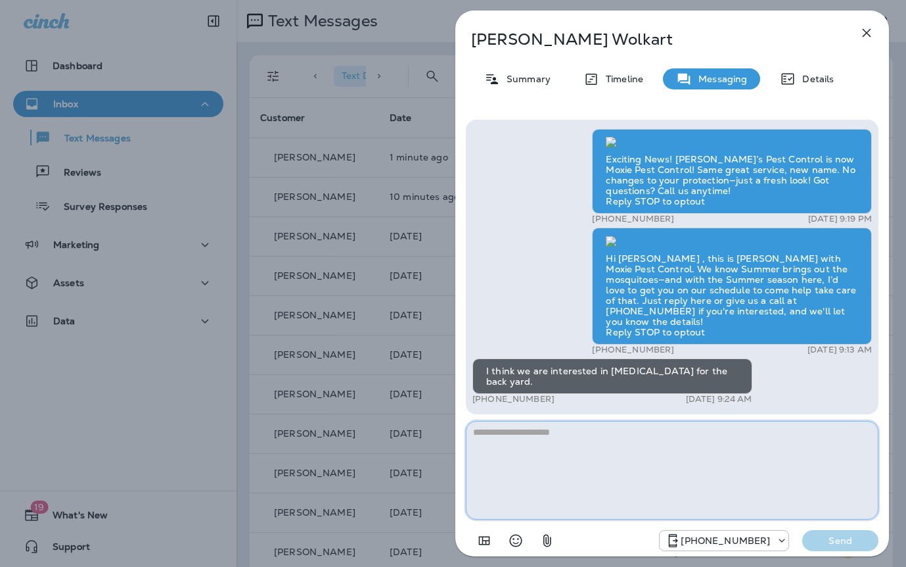
paste textarea "**********"
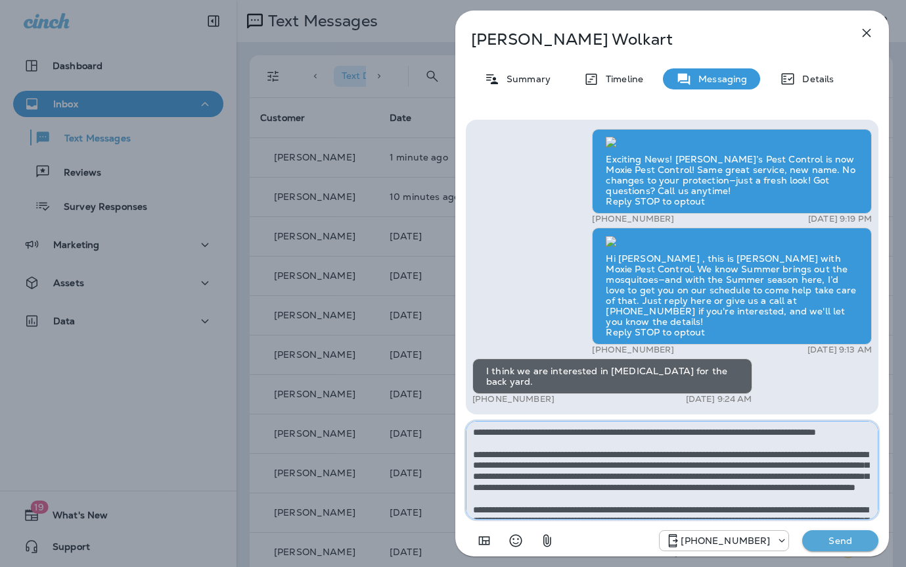
scroll to position [84, 0]
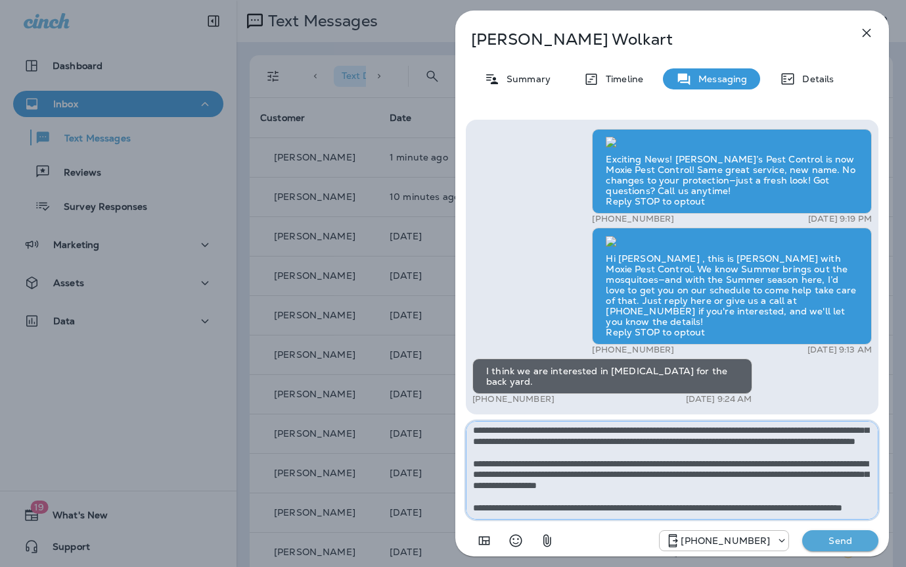
type textarea "**********"
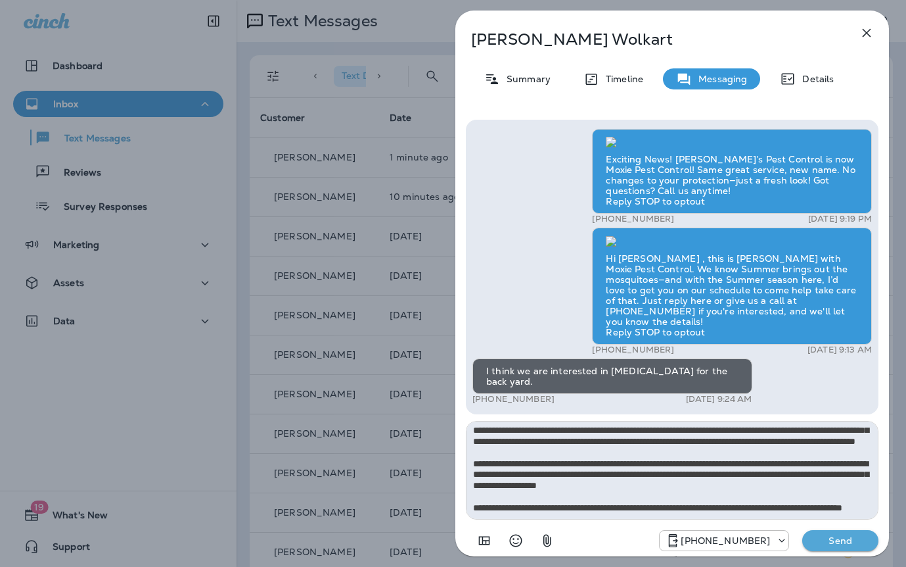
click at [852, 538] on p "Send" at bounding box center [840, 540] width 55 height 12
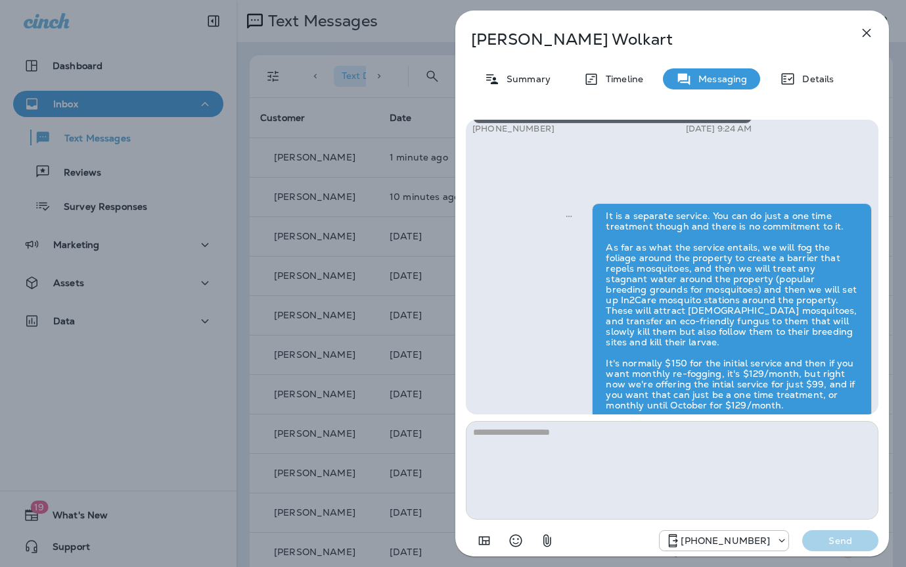
scroll to position [0, 0]
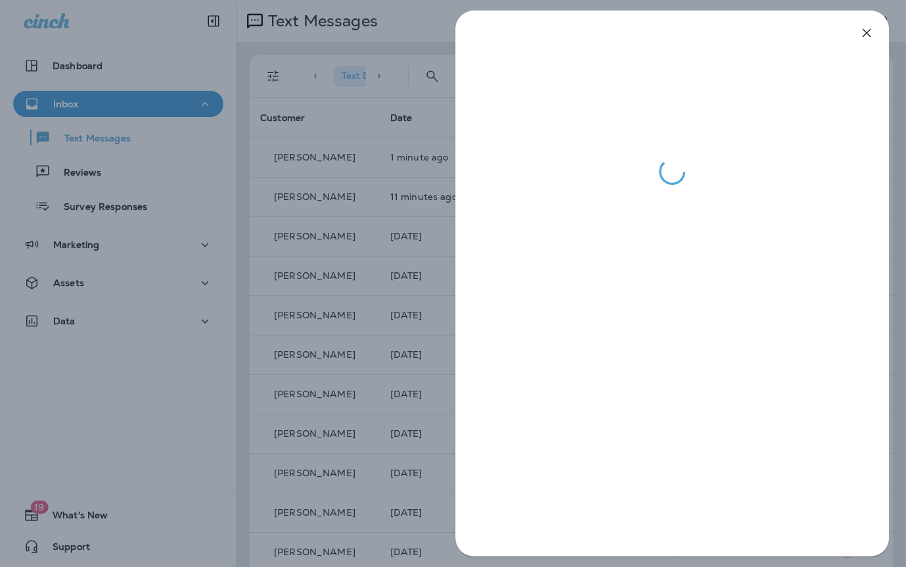
drag, startPoint x: 397, startPoint y: 290, endPoint x: 410, endPoint y: 290, distance: 13.2
click at [397, 290] on div at bounding box center [453, 283] width 906 height 567
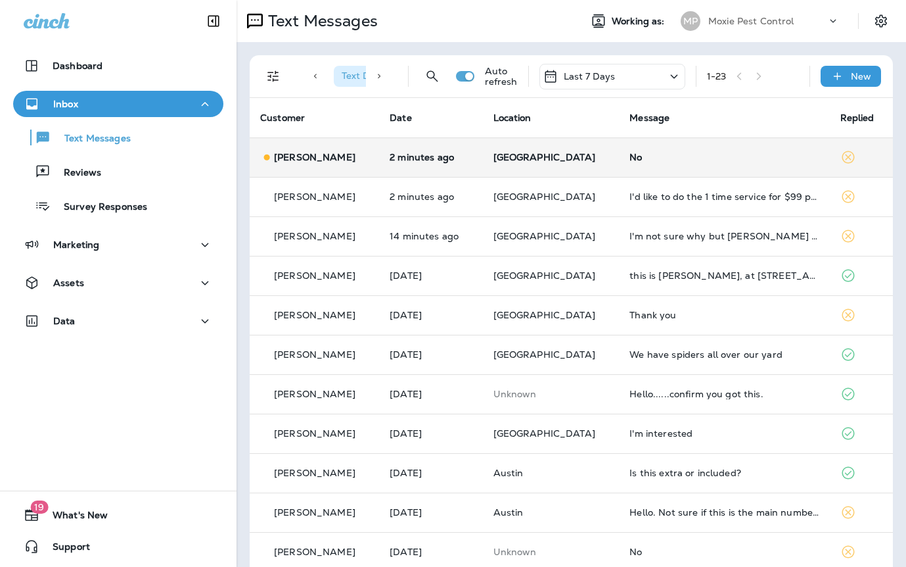
click at [653, 164] on td "No" at bounding box center [724, 156] width 210 height 39
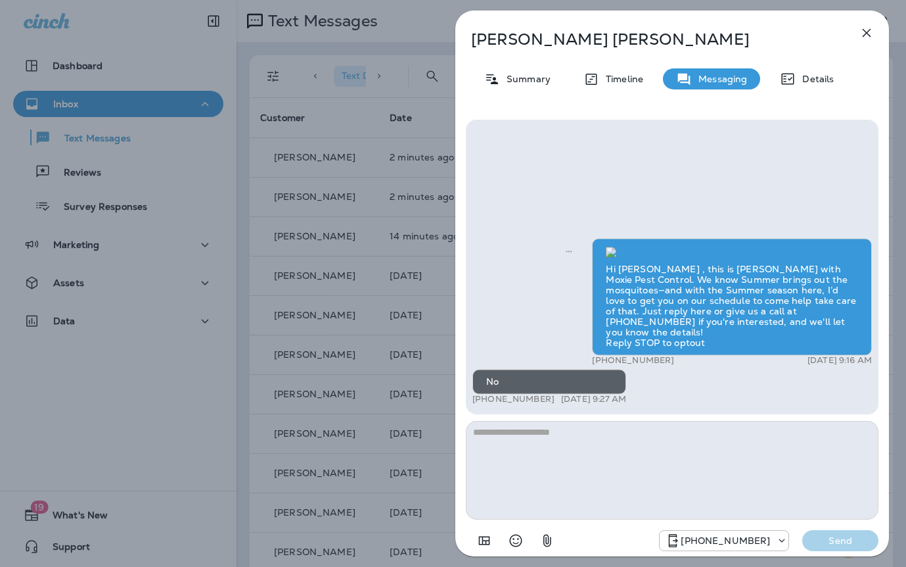
click at [405, 201] on div "Domingos Sousa Summary Timeline Messaging Details Hi Domingos , this is Steven …" at bounding box center [453, 283] width 906 height 567
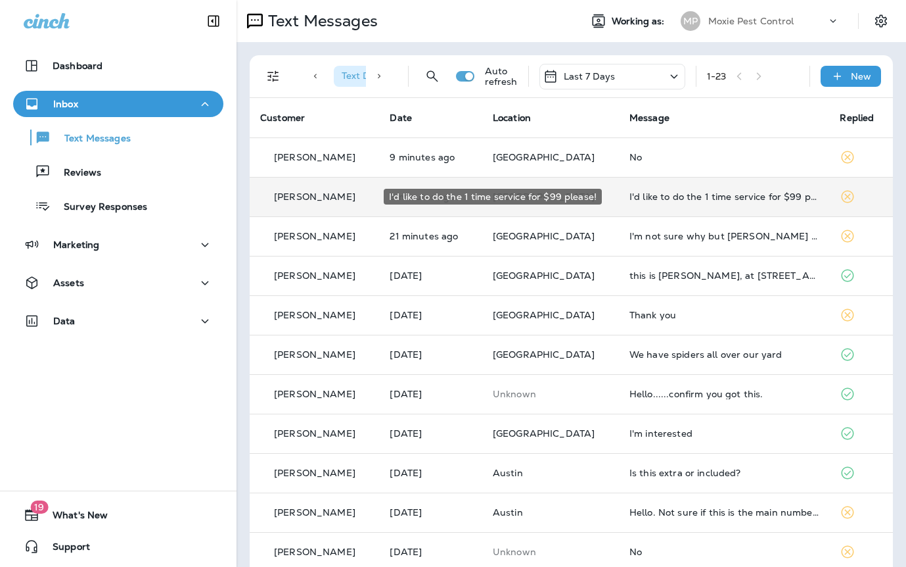
click at [630, 197] on div "I'd like to do the 1 time service for $99 please!" at bounding box center [725, 196] width 190 height 11
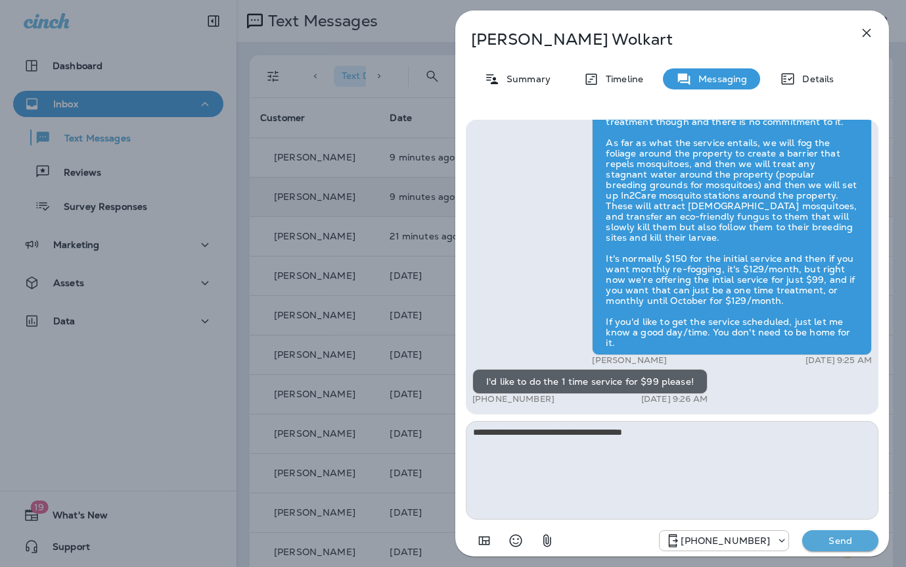
type textarea "**********"
click at [856, 541] on p "Send" at bounding box center [840, 540] width 55 height 12
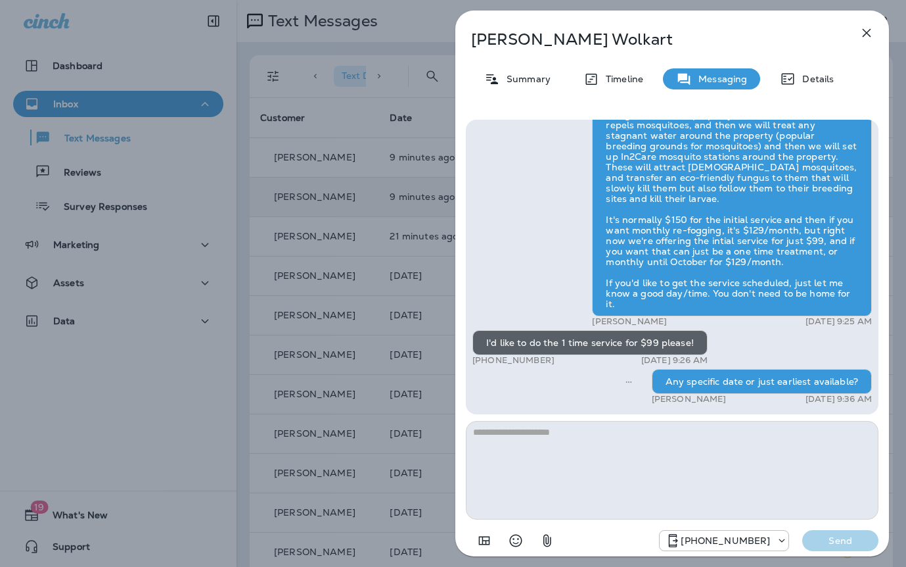
click at [383, 88] on div "Taylor Wolkart Summary Timeline Messaging Details Exciting News! Joshua’s Pest …" at bounding box center [453, 283] width 906 height 567
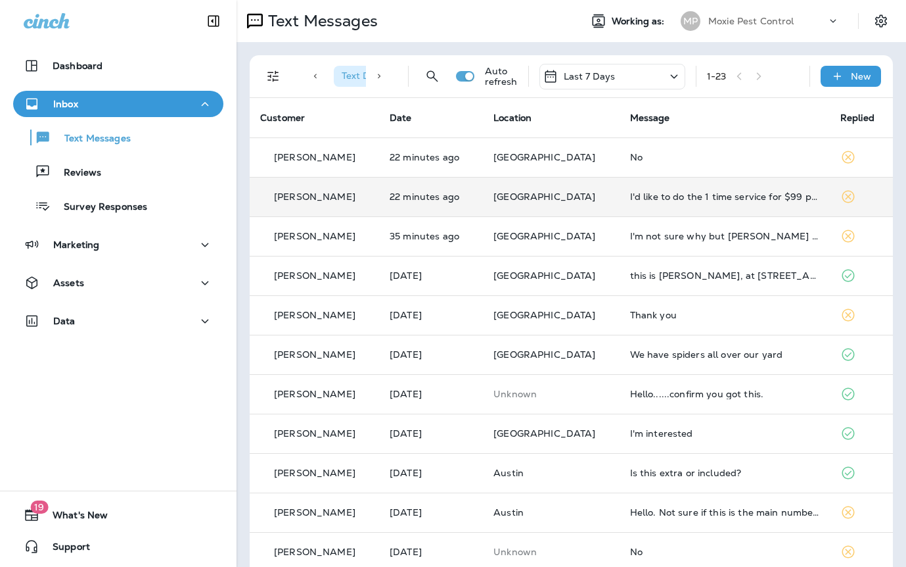
click at [532, 195] on span "[GEOGRAPHIC_DATA]" at bounding box center [545, 197] width 102 height 12
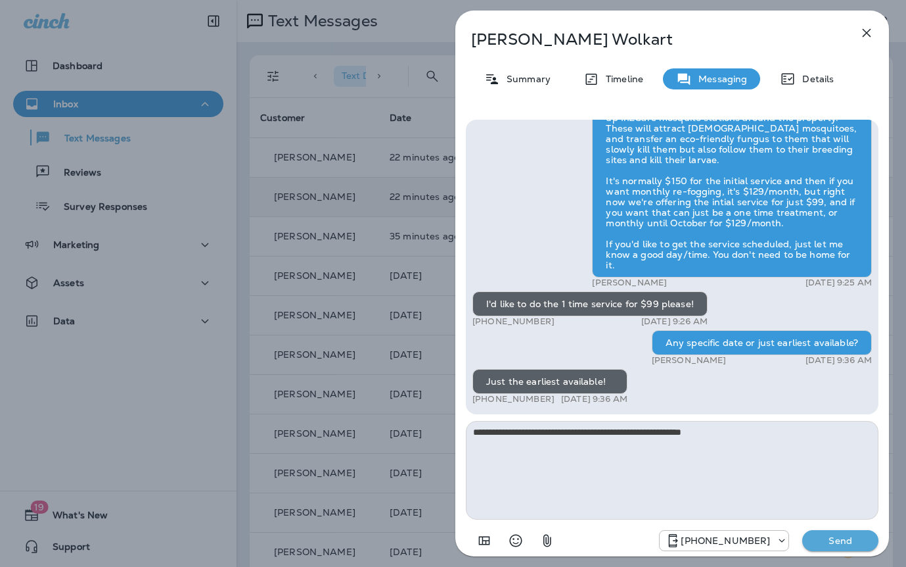
type textarea "**********"
click at [847, 543] on p "Send" at bounding box center [840, 540] width 55 height 12
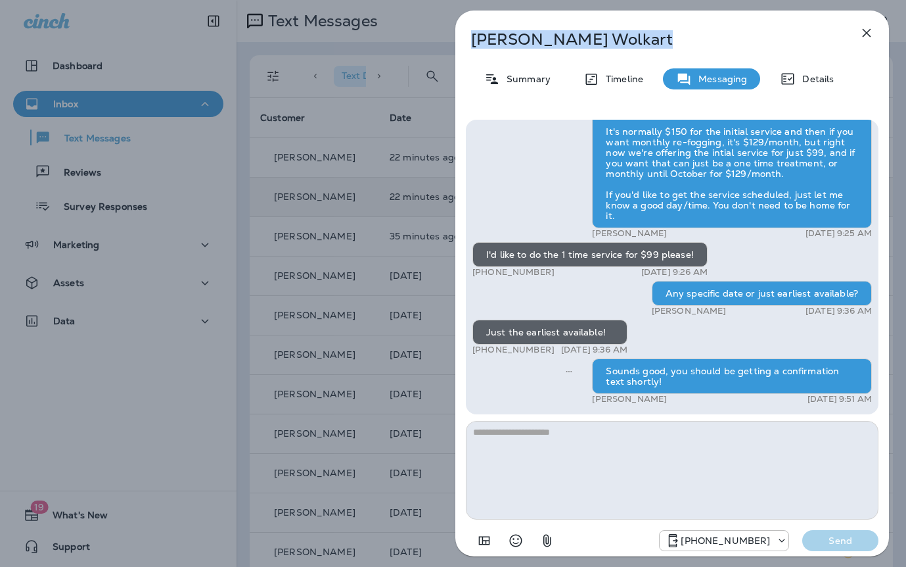
drag, startPoint x: 488, startPoint y: 37, endPoint x: 598, endPoint y: 39, distance: 110.4
click at [598, 39] on p "Taylor Wolkart" at bounding box center [650, 39] width 359 height 18
copy p "Taylor Wolkart"
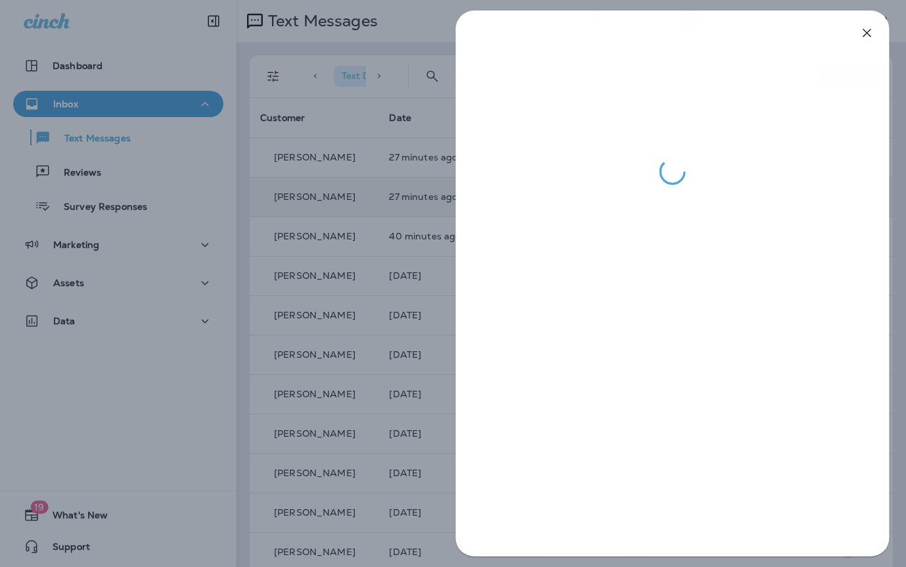
click at [394, 138] on div at bounding box center [453, 283] width 906 height 567
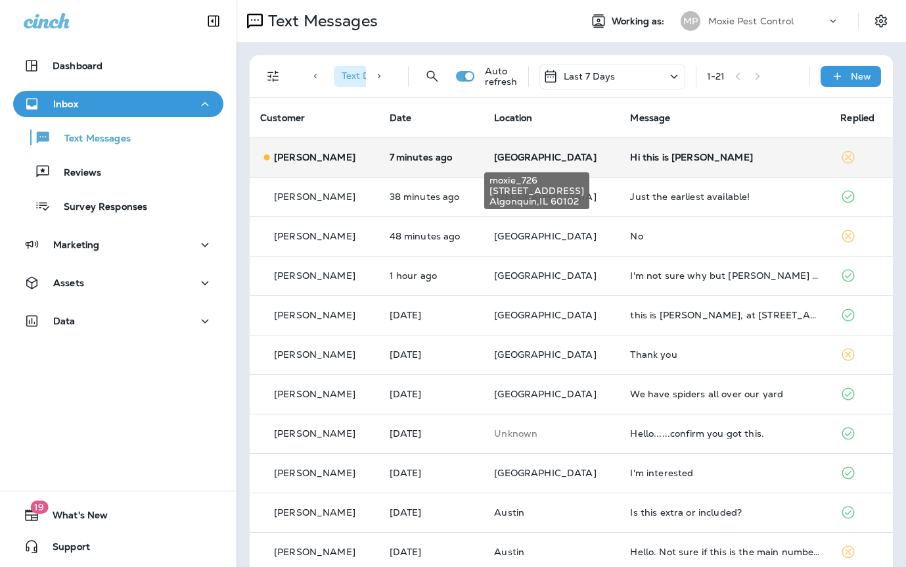
click at [535, 161] on span "[GEOGRAPHIC_DATA]" at bounding box center [545, 157] width 102 height 12
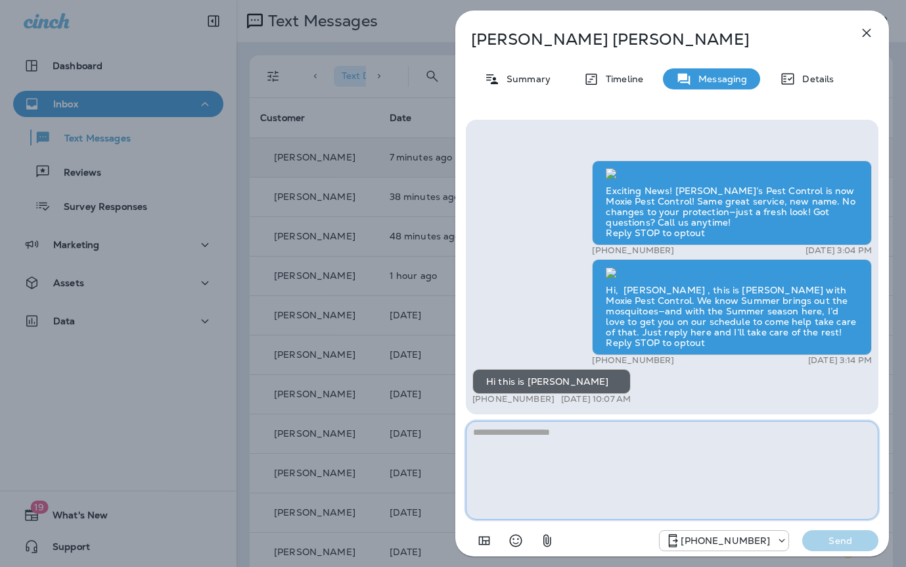
paste textarea "**********"
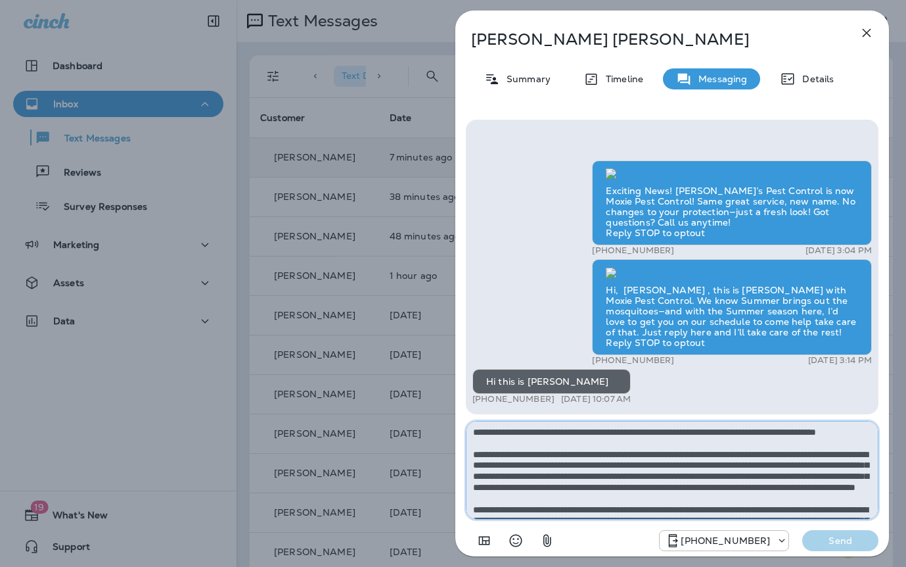
scroll to position [84, 0]
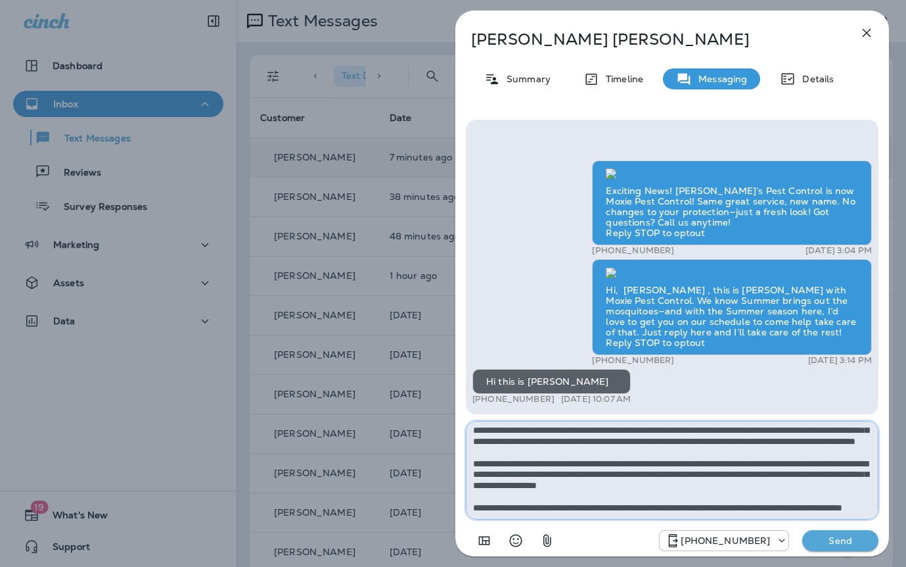
type textarea "**********"
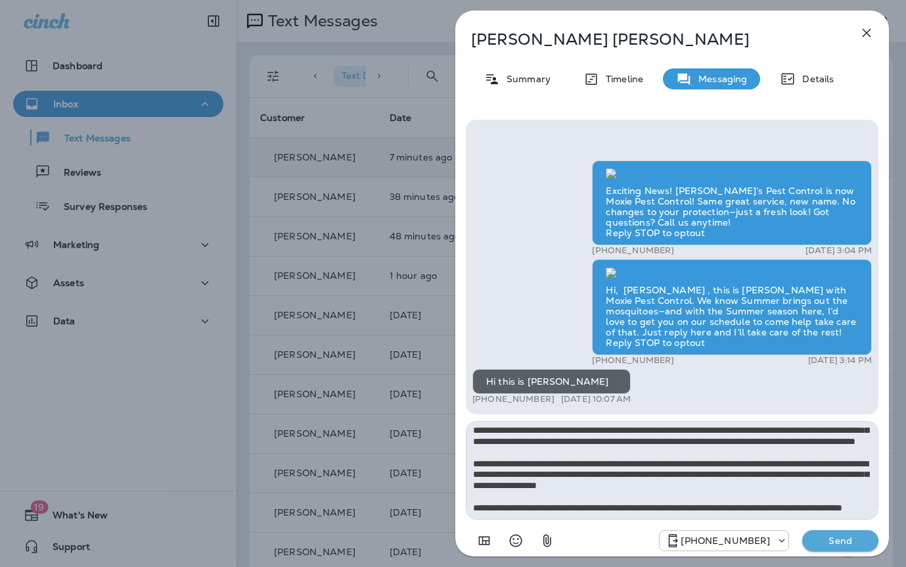
click at [831, 535] on p "Send" at bounding box center [840, 540] width 55 height 12
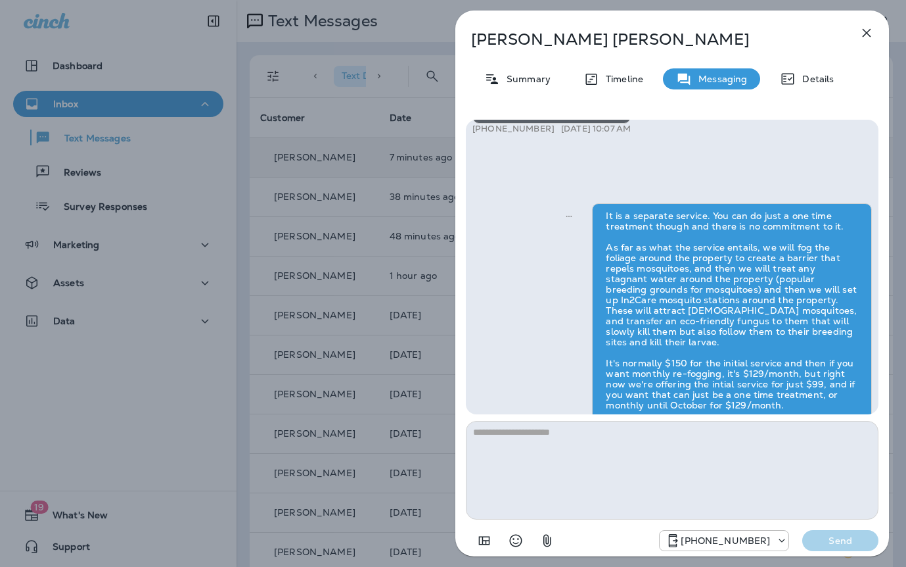
scroll to position [0, 0]
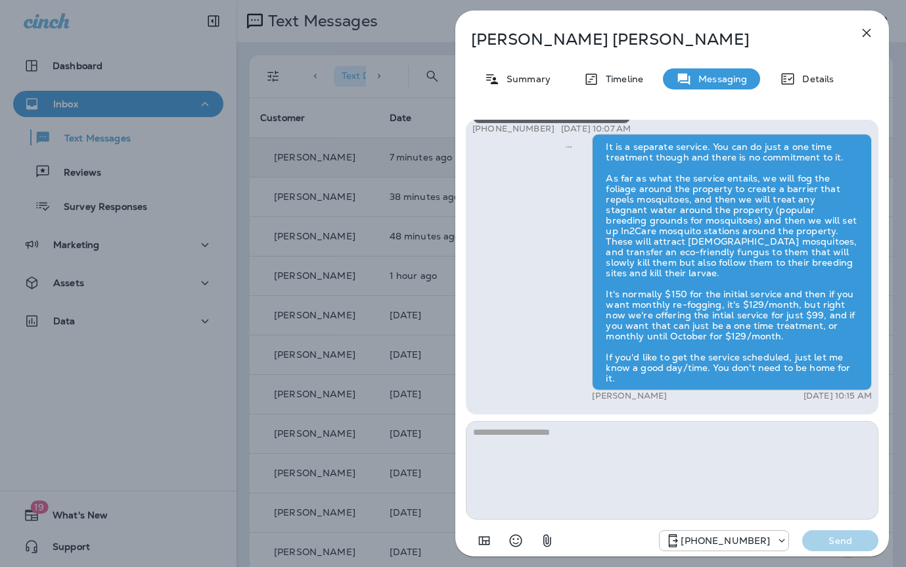
click at [304, 166] on div "Jose Vargas Summary Timeline Messaging Details Exciting News! Joshua’s Pest Con…" at bounding box center [453, 283] width 906 height 567
